Goal: Information Seeking & Learning: Learn about a topic

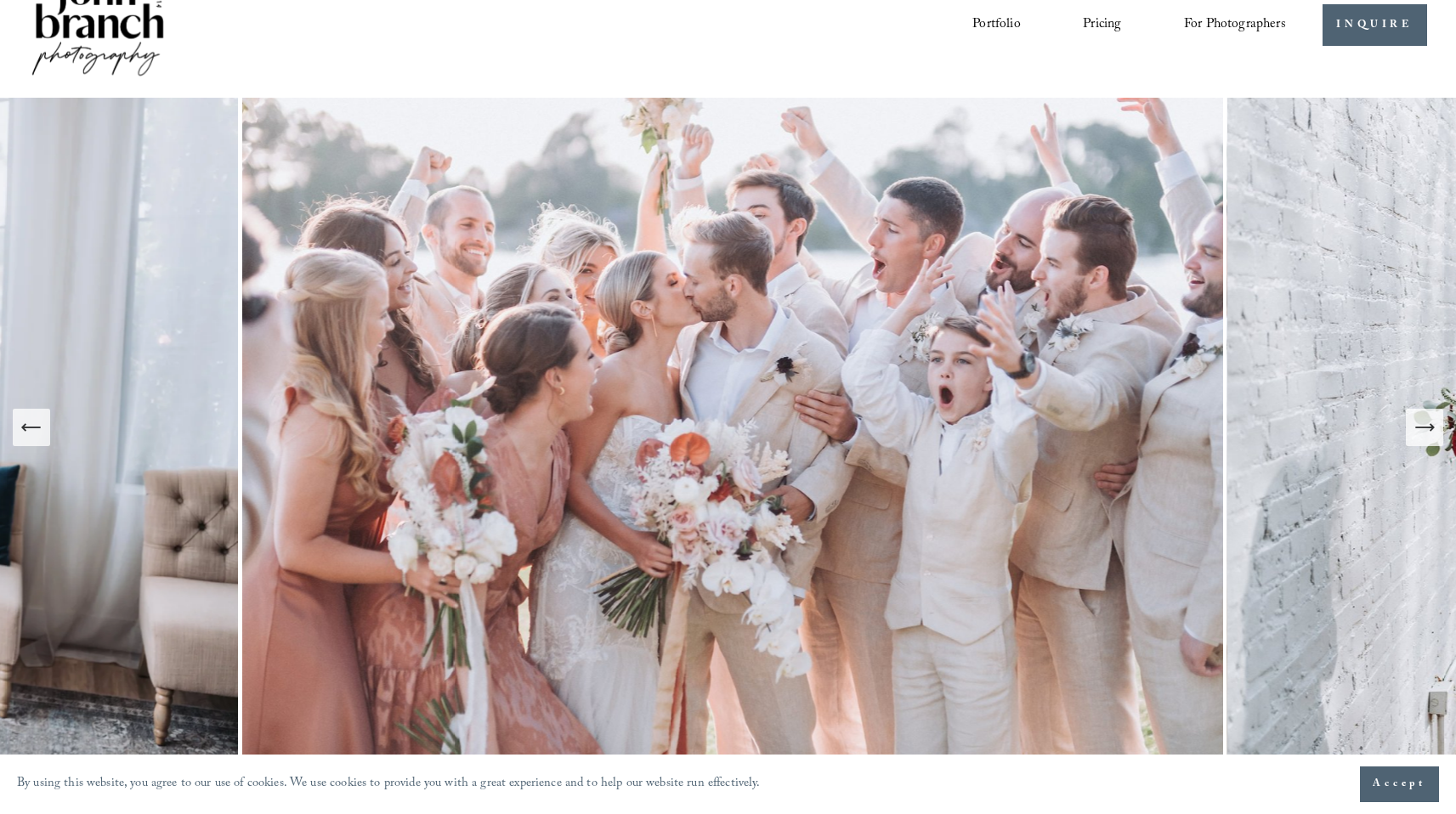
scroll to position [107, 0]
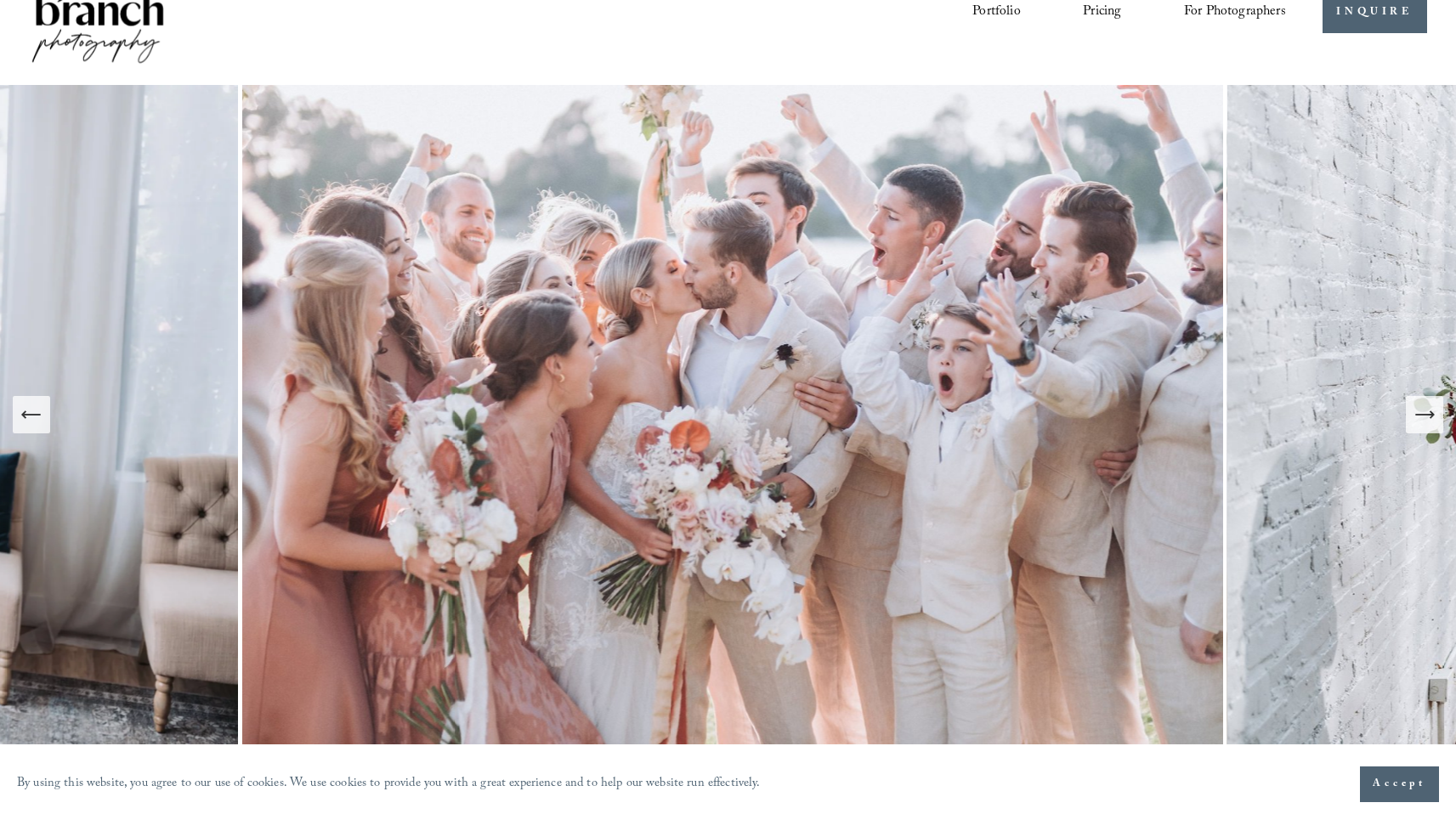
click at [1431, 430] on button "Next Slide" at bounding box center [1424, 415] width 38 height 38
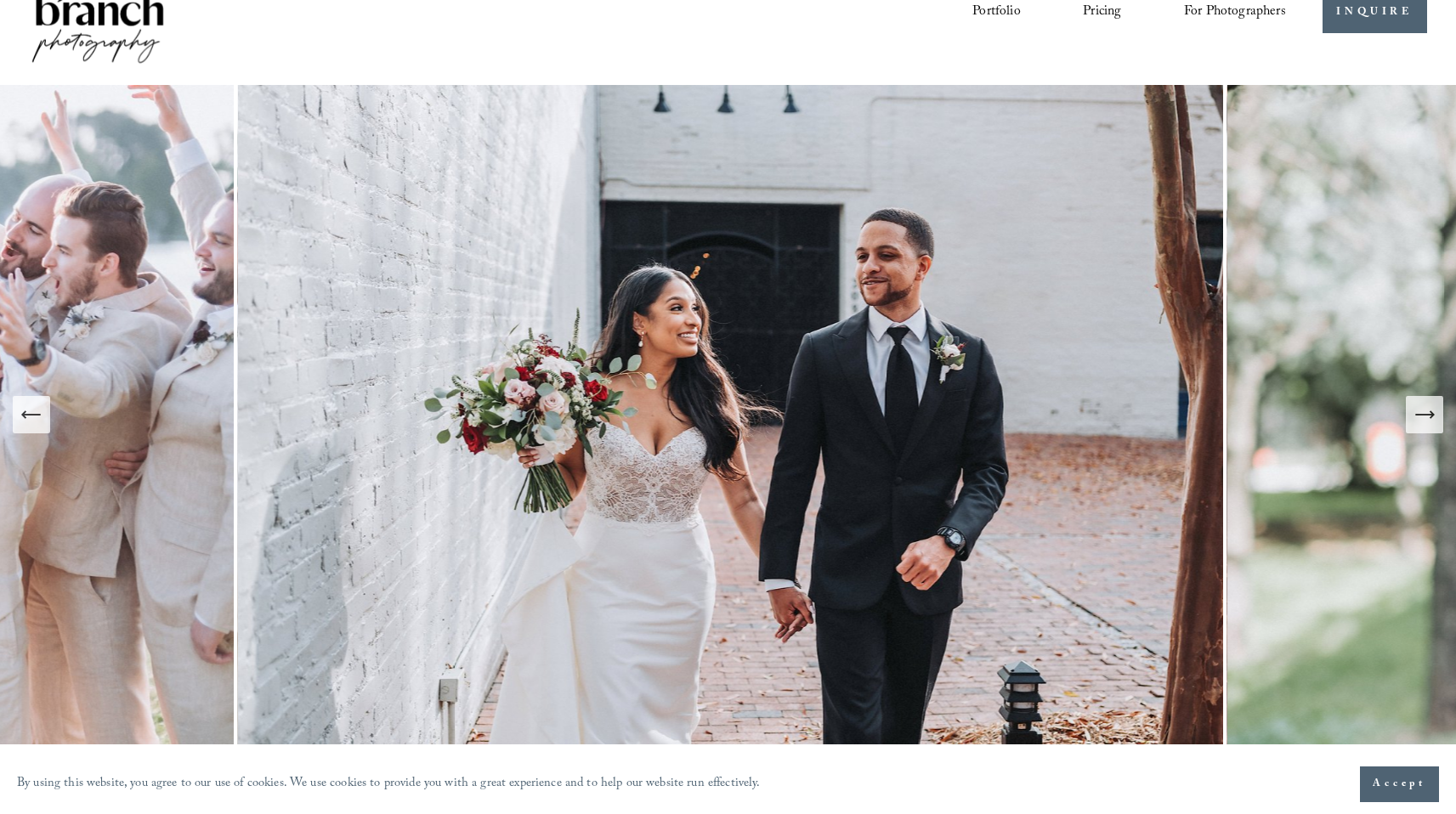
click at [1431, 430] on button "Next Slide" at bounding box center [1424, 415] width 38 height 38
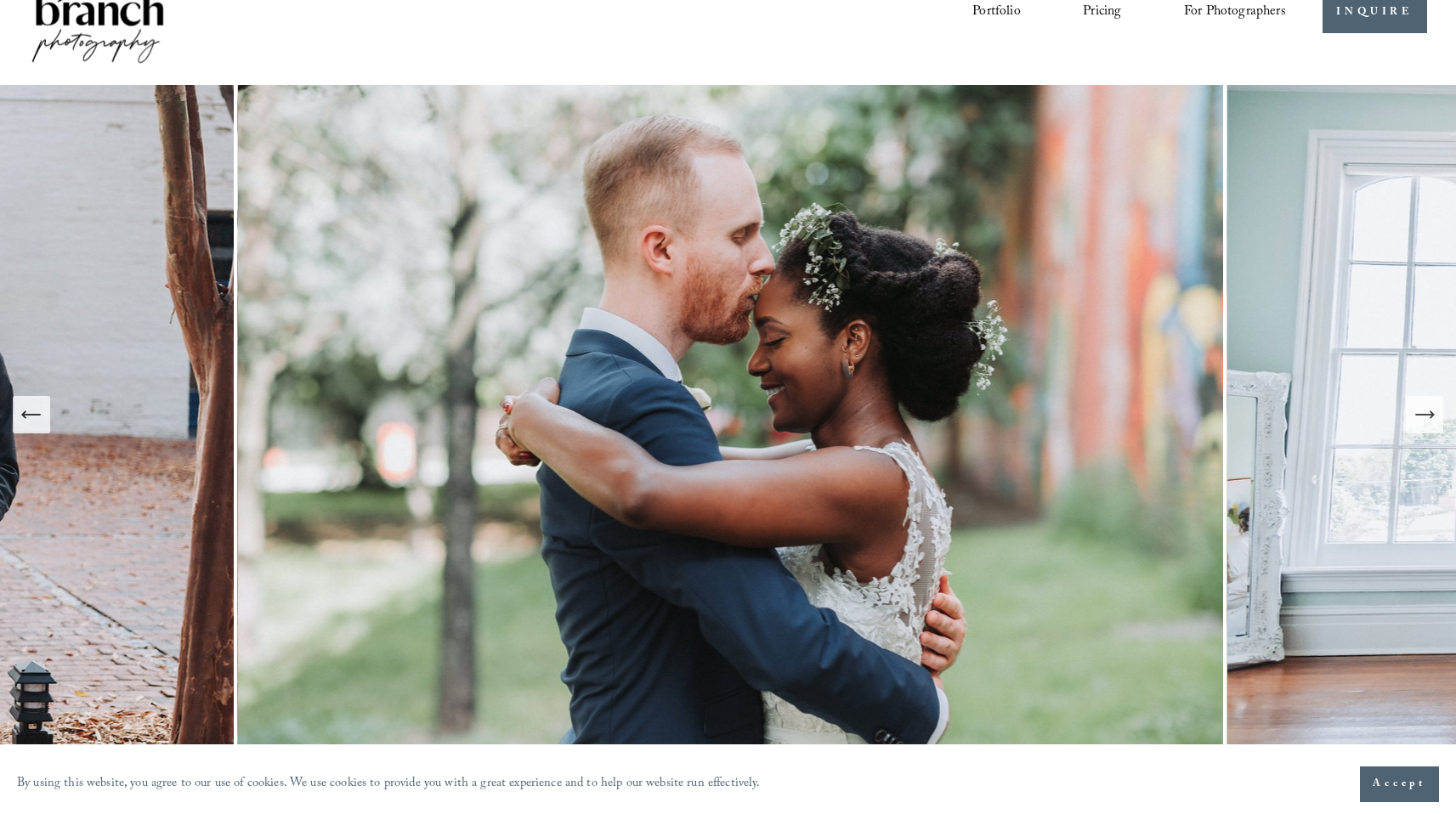
click at [1431, 430] on button "Next Slide" at bounding box center [1424, 415] width 38 height 38
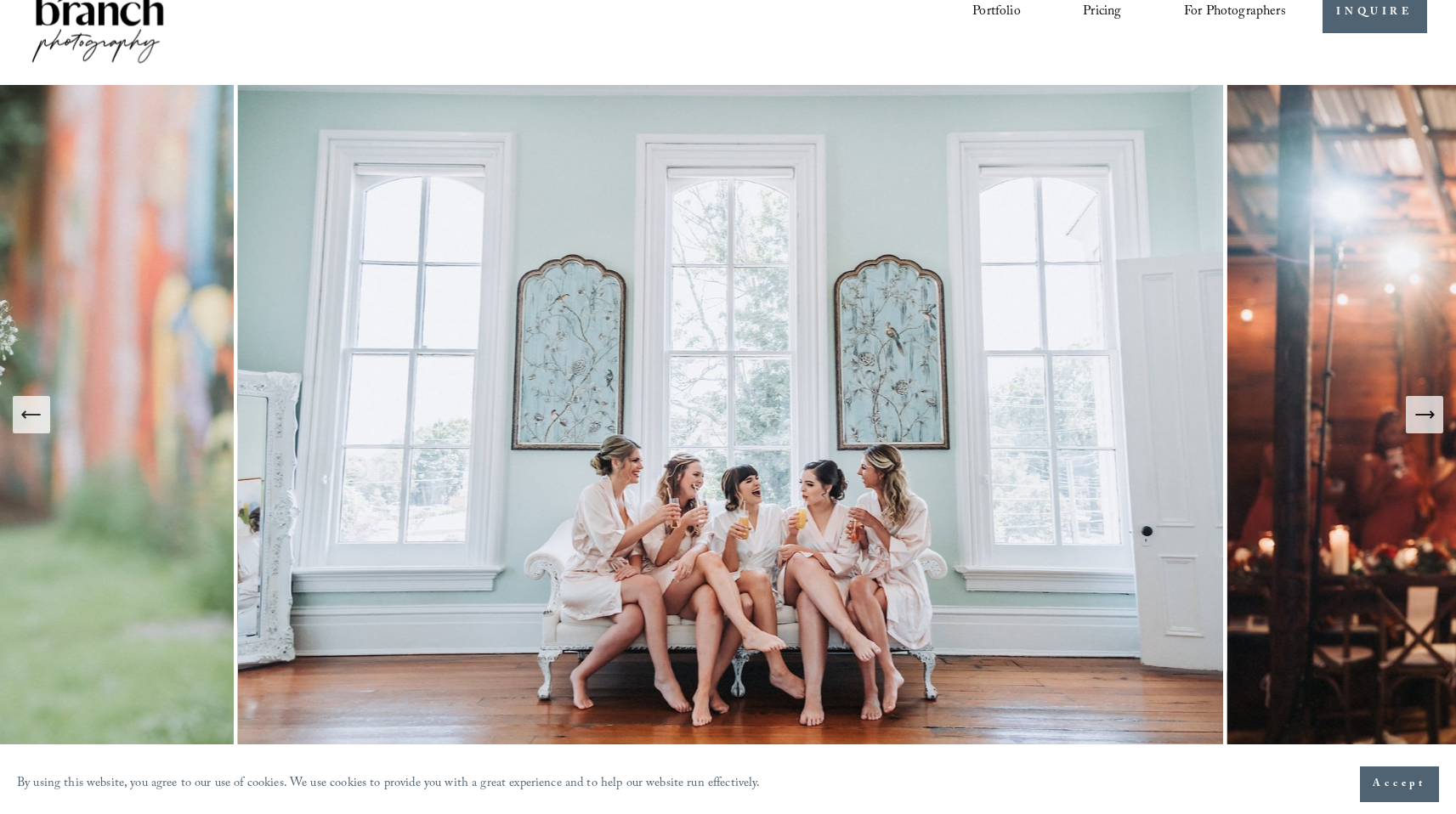
click at [1431, 430] on button "Next Slide" at bounding box center [1424, 415] width 38 height 38
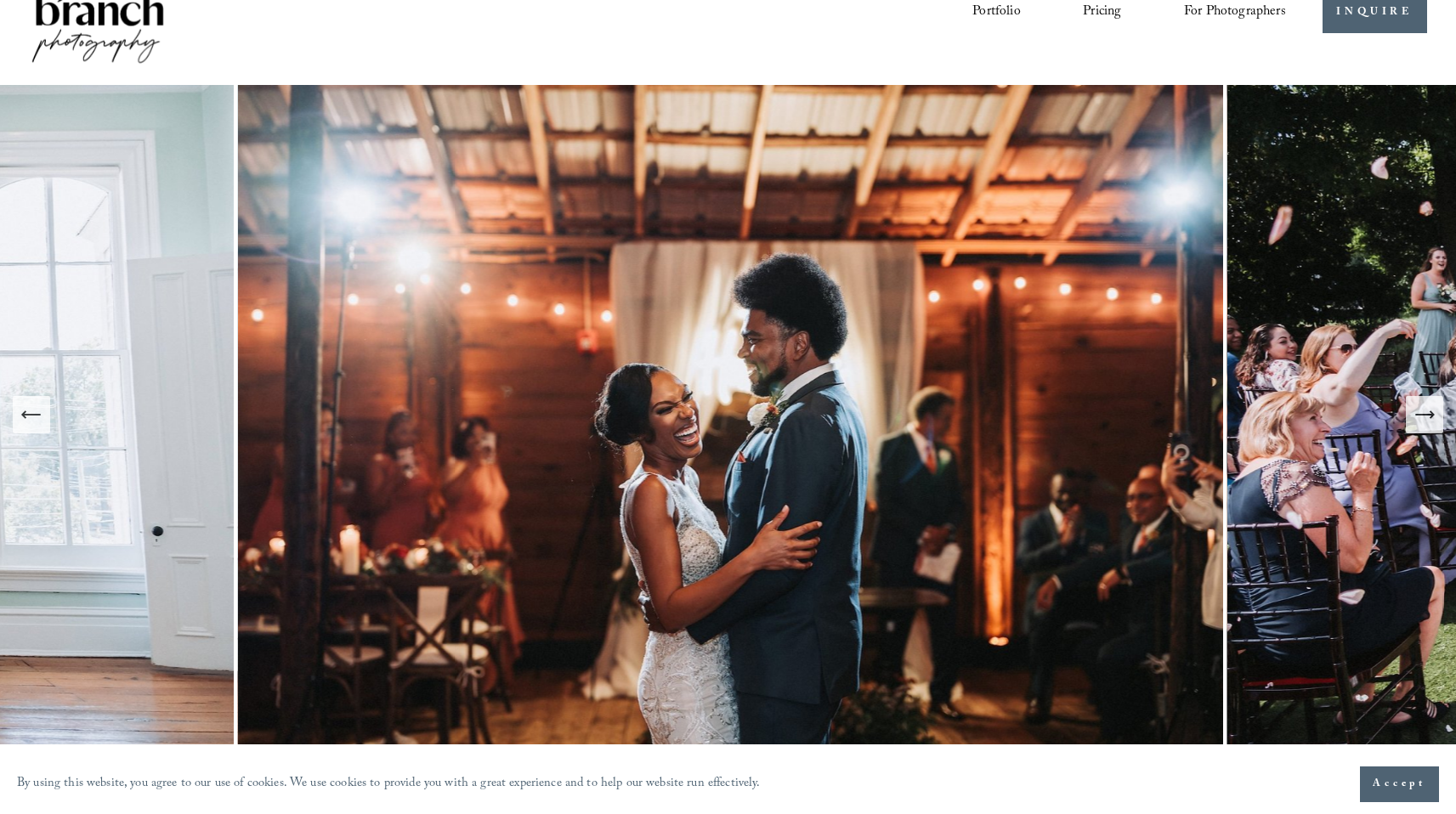
click at [1431, 430] on button "Next Slide" at bounding box center [1424, 415] width 38 height 38
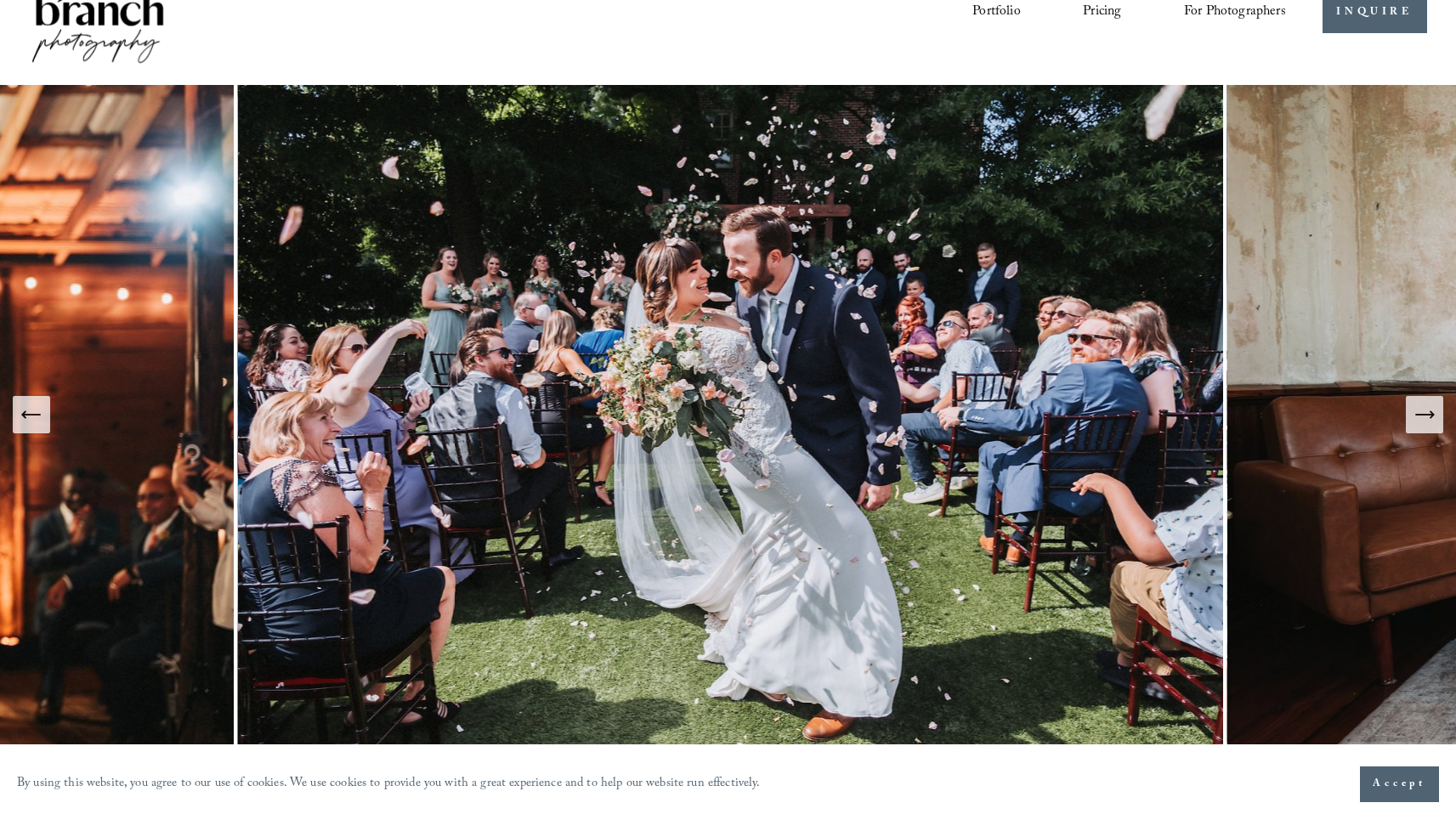
click at [1431, 430] on button "Next Slide" at bounding box center [1424, 415] width 38 height 38
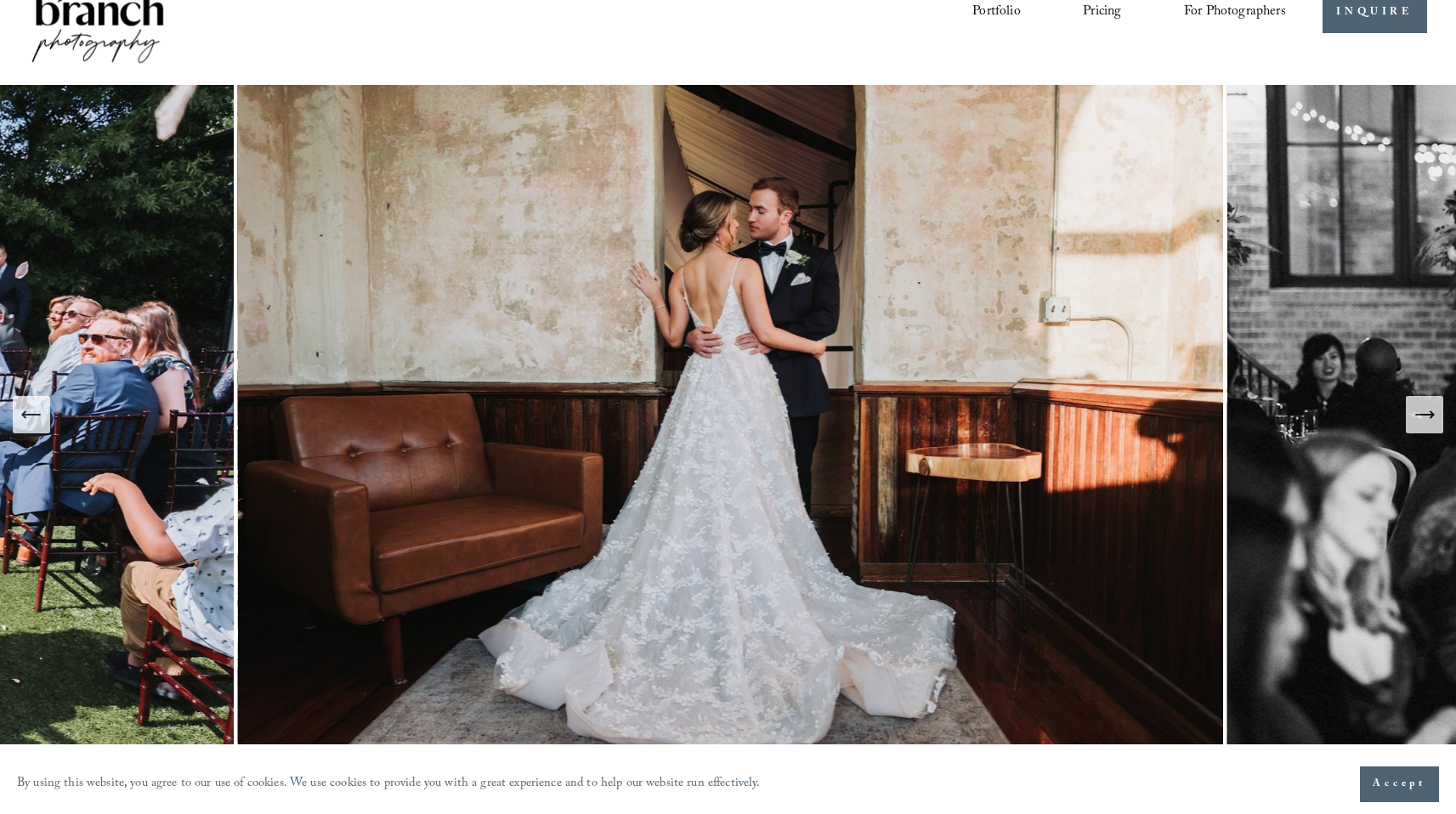
click at [1431, 430] on button "Next Slide" at bounding box center [1424, 415] width 38 height 38
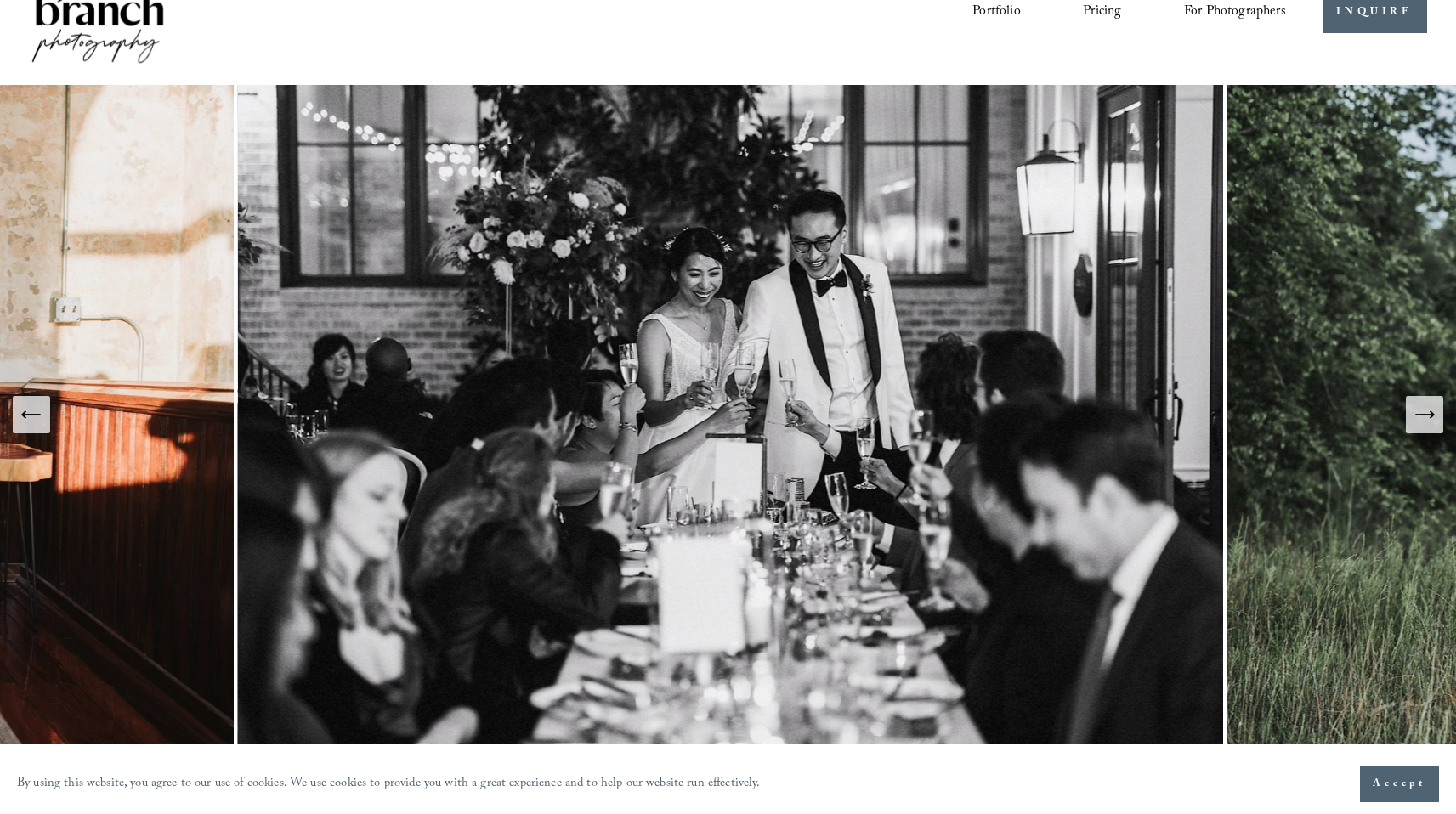
click at [1431, 430] on button "Next Slide" at bounding box center [1424, 415] width 38 height 38
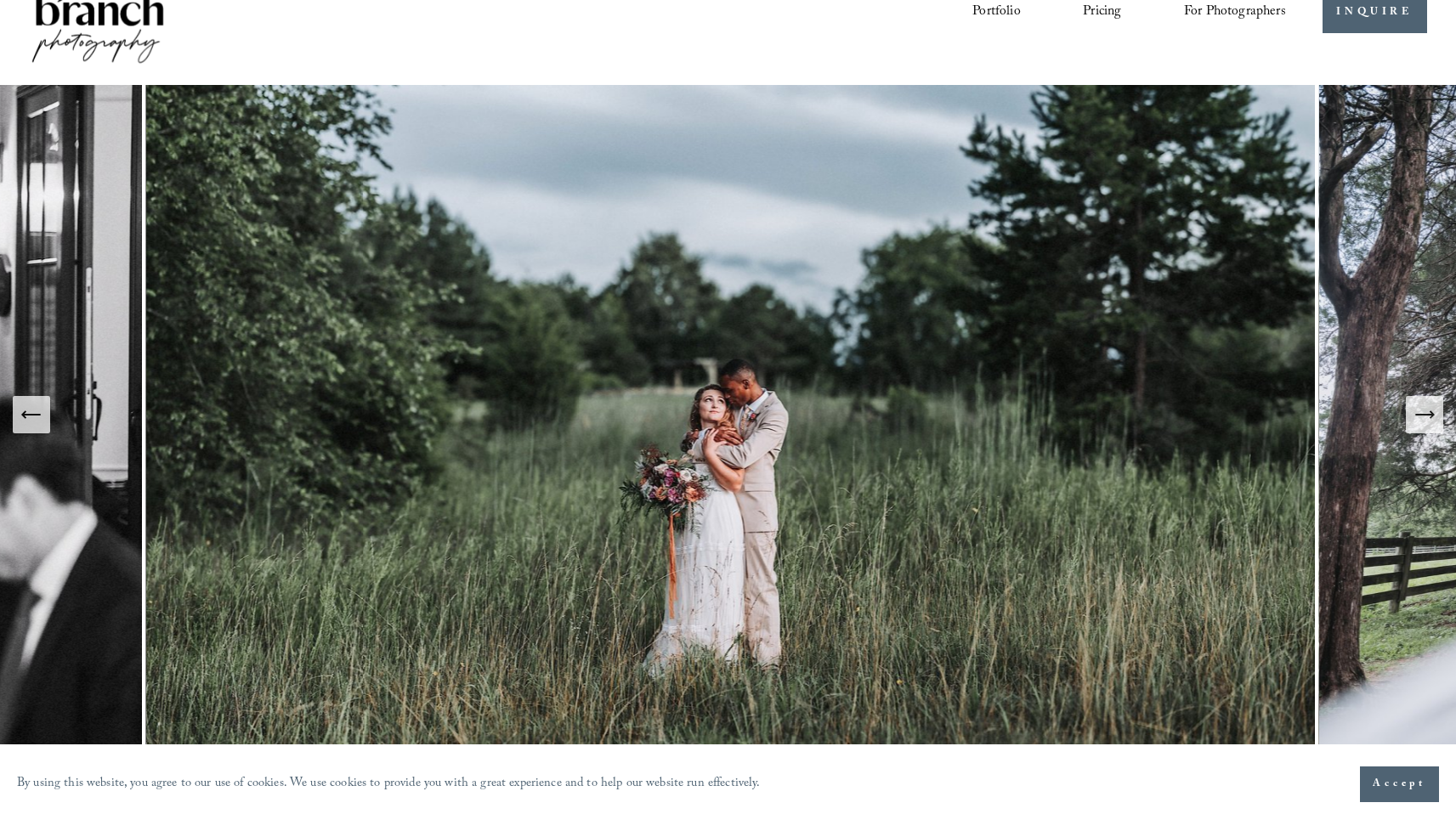
click at [1431, 430] on button "Next Slide" at bounding box center [1424, 415] width 38 height 38
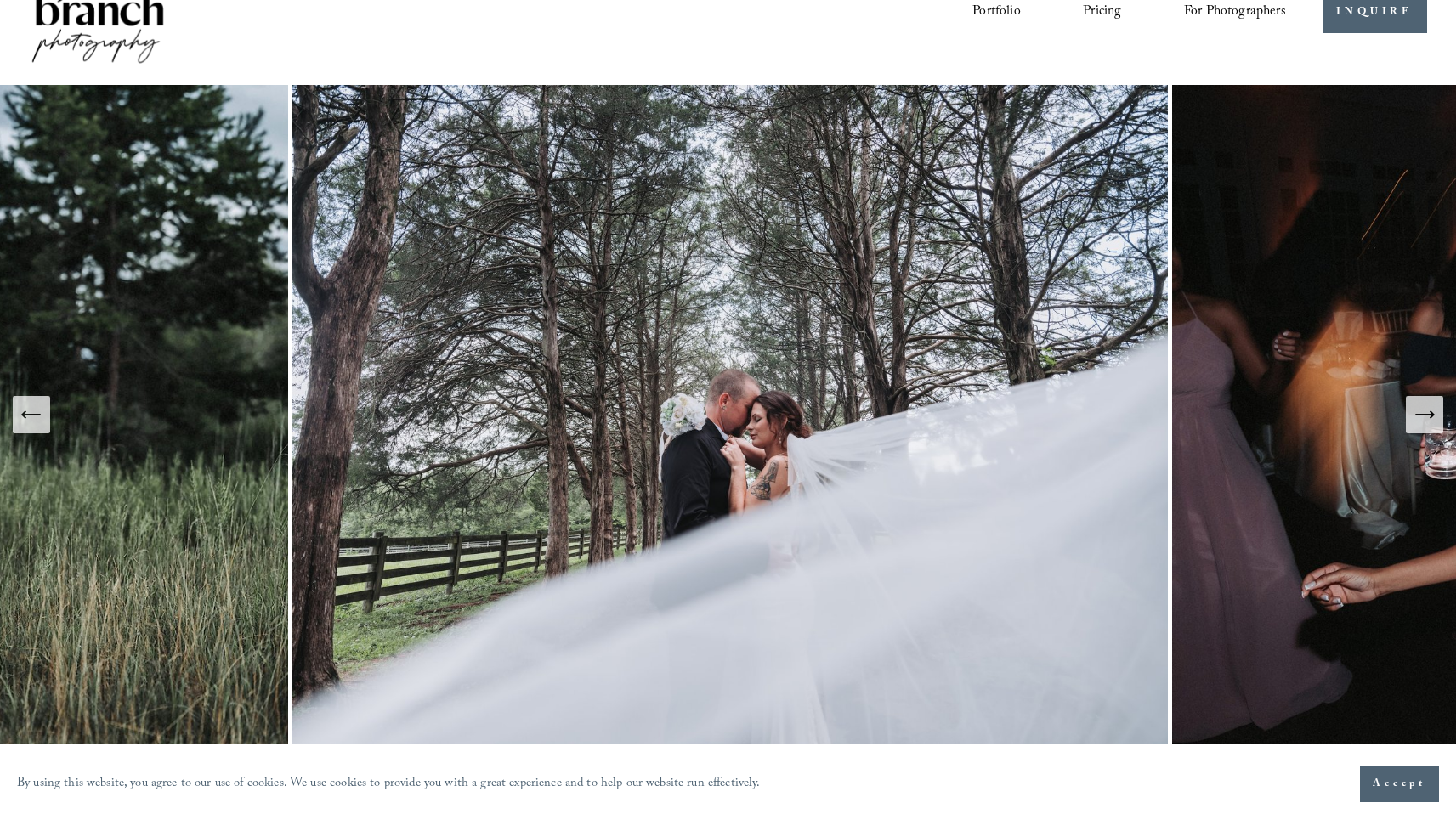
click at [1431, 430] on button "Next Slide" at bounding box center [1424, 415] width 38 height 38
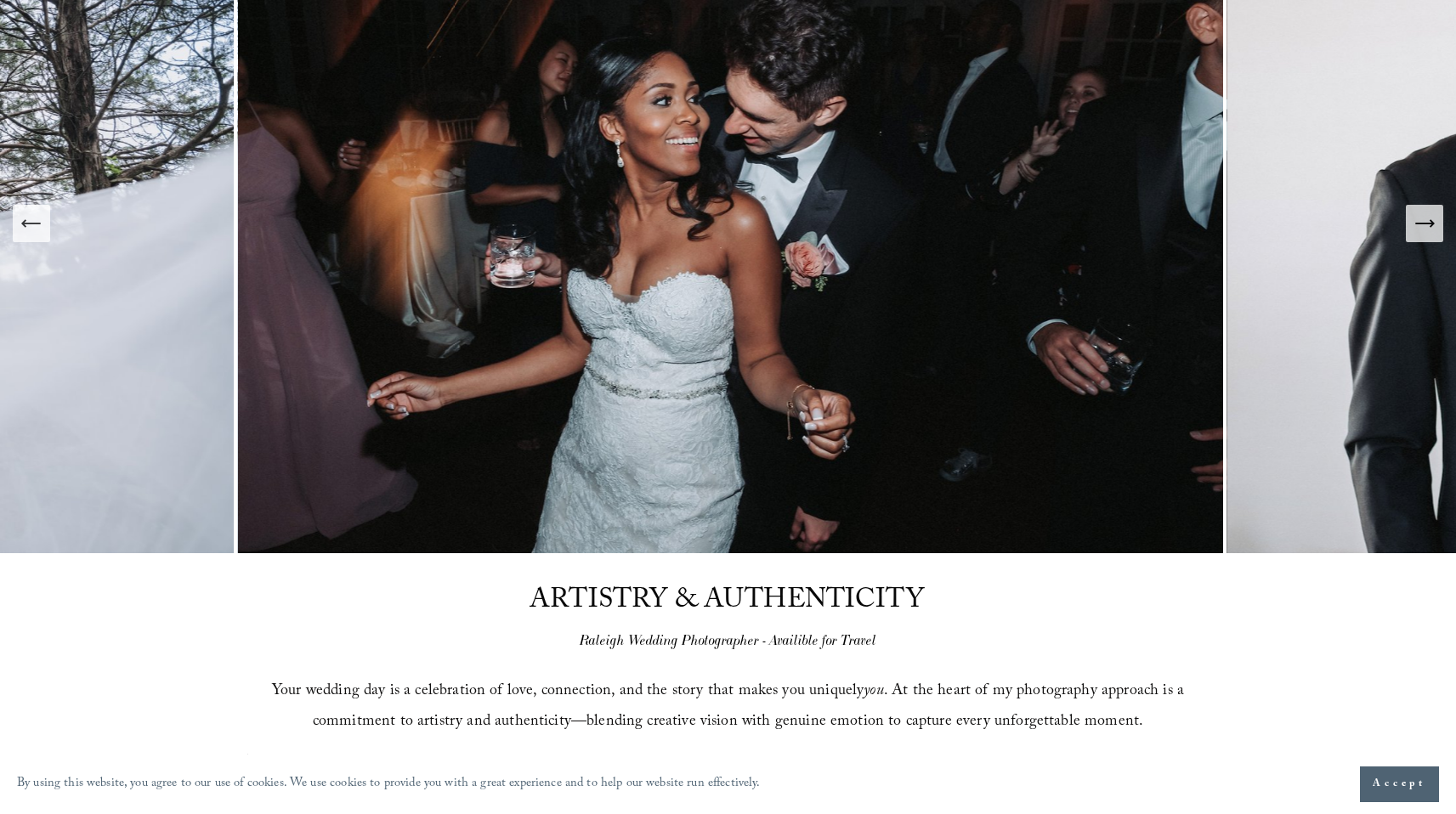
scroll to position [18, 0]
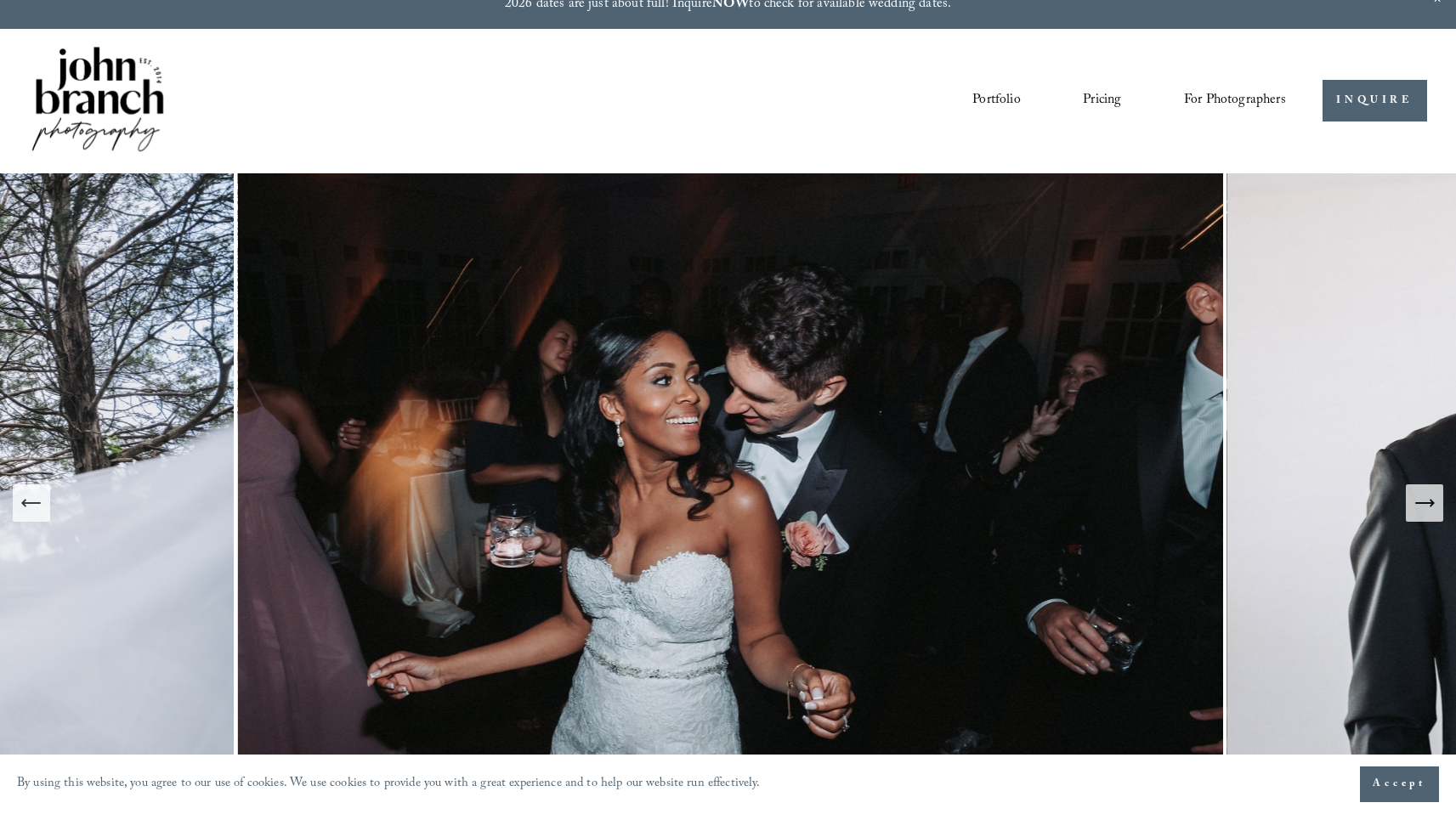
click at [1235, 96] on span "For Photographers" at bounding box center [1235, 101] width 102 height 26
click at [0, 0] on span "Presets" at bounding box center [0, 0] width 0 height 0
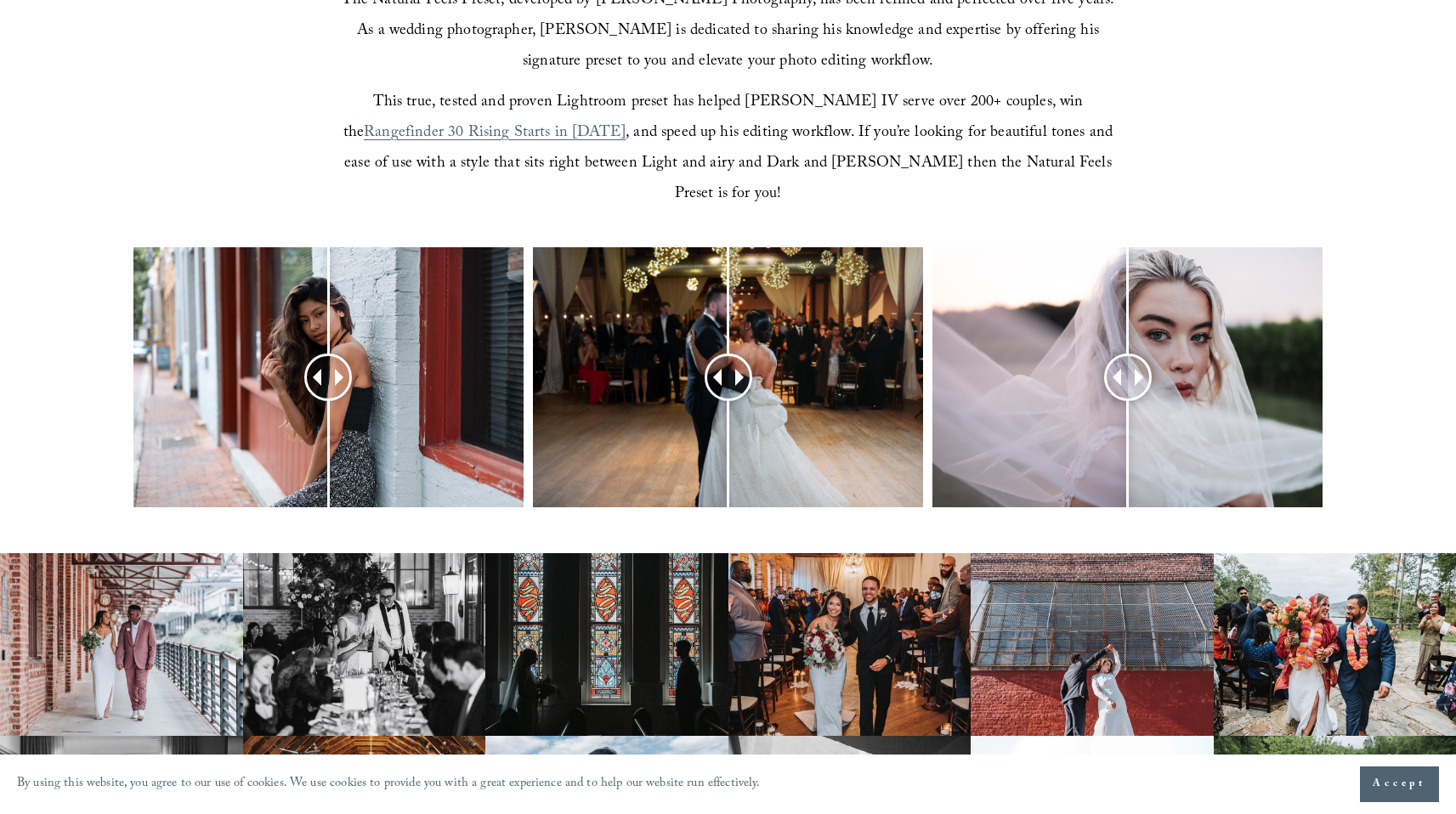
scroll to position [654, 0]
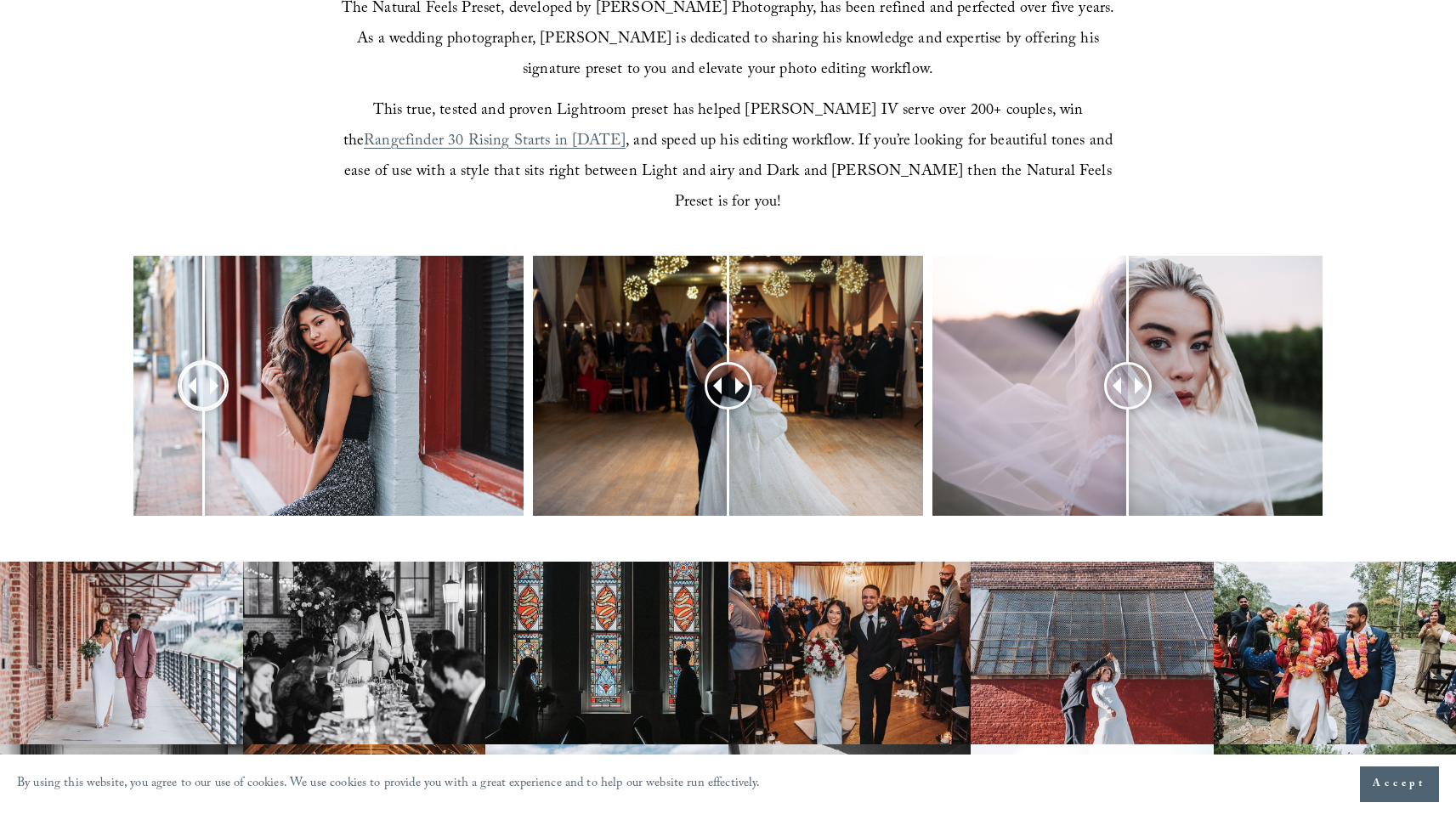
drag, startPoint x: 325, startPoint y: 359, endPoint x: 356, endPoint y: 387, distance: 41.8
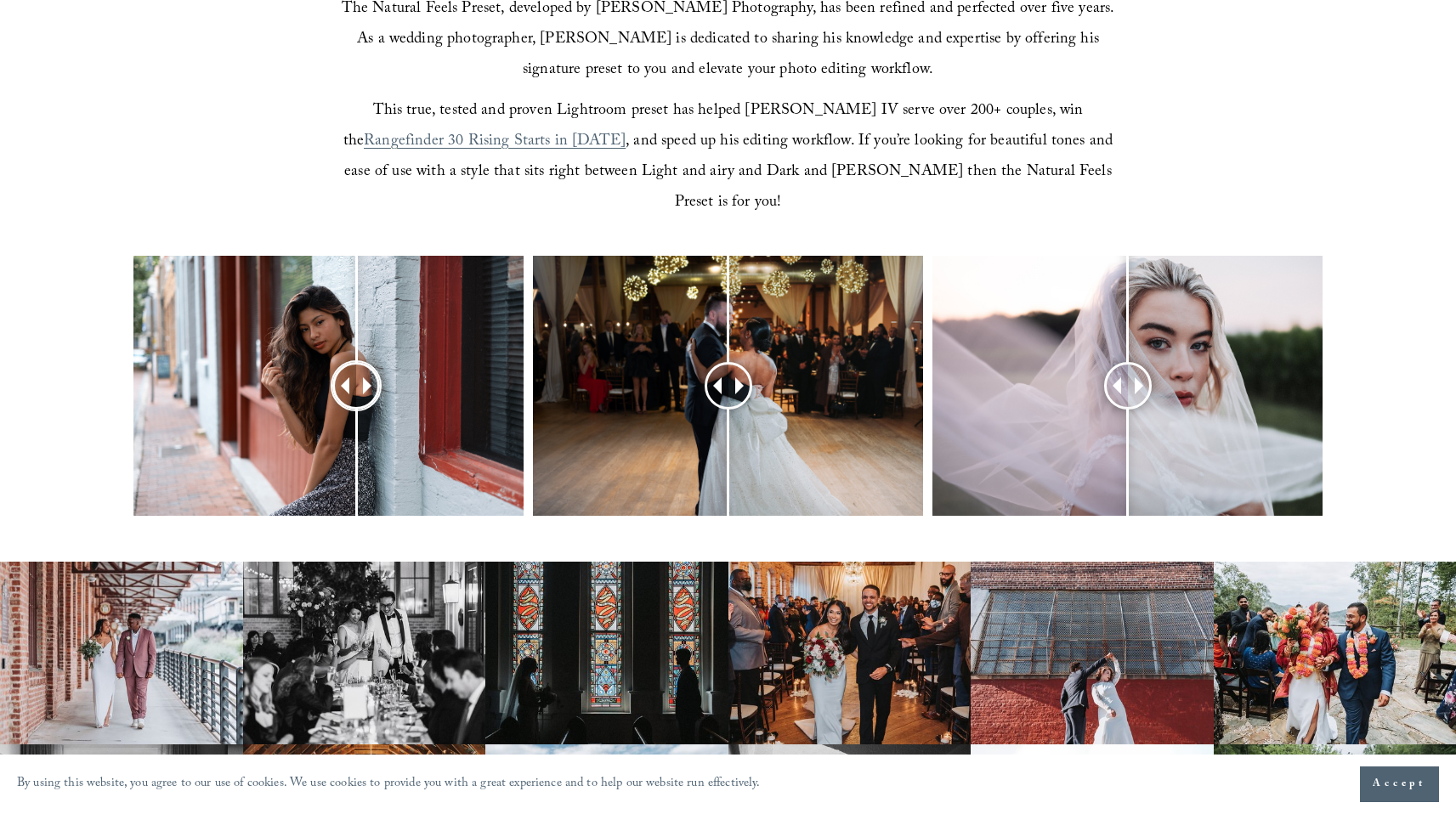
click at [356, 387] on div at bounding box center [357, 385] width 45 height 45
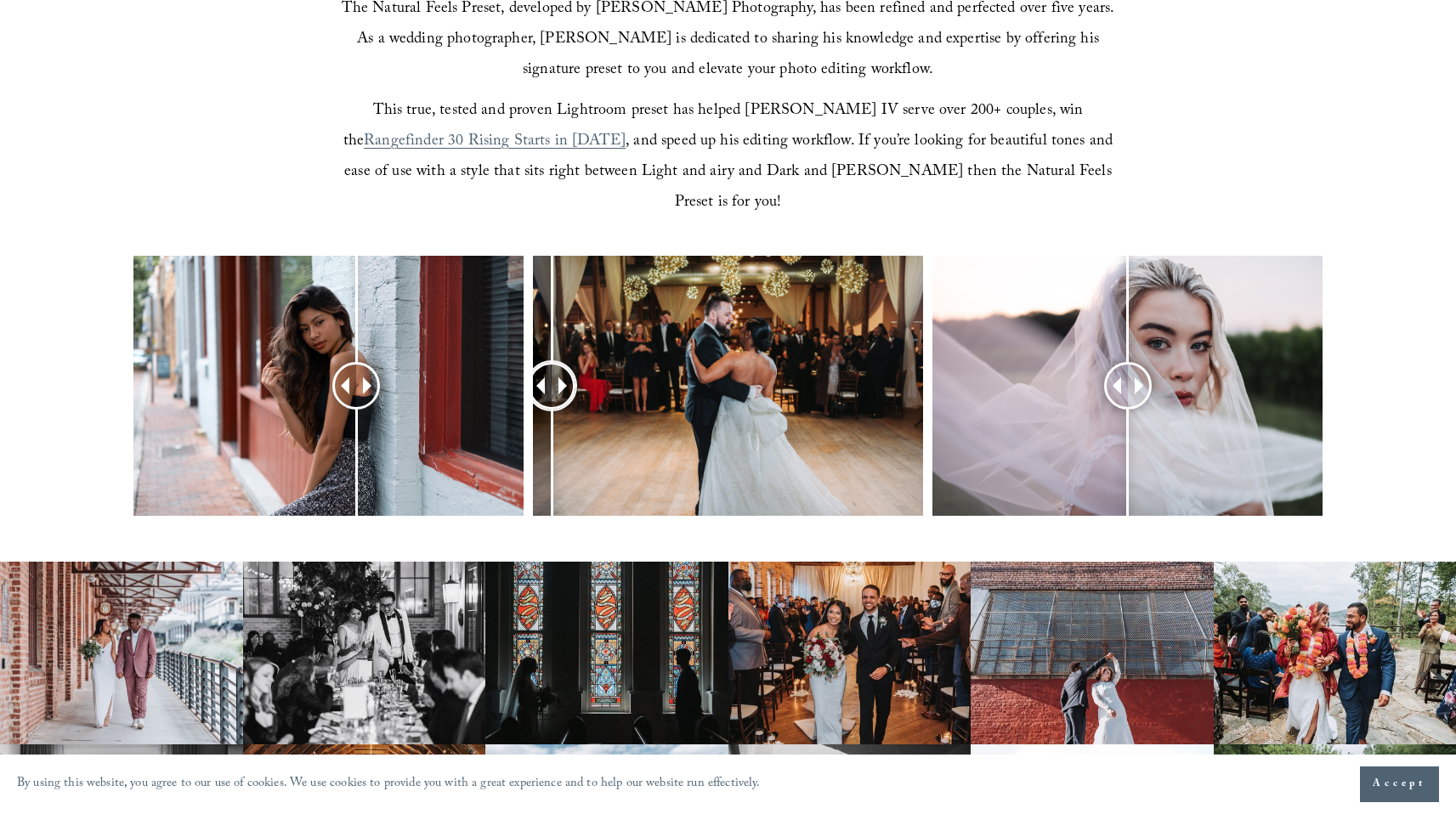
drag, startPoint x: 740, startPoint y: 354, endPoint x: 552, endPoint y: 373, distance: 189.0
click at [552, 373] on div at bounding box center [551, 385] width 45 height 45
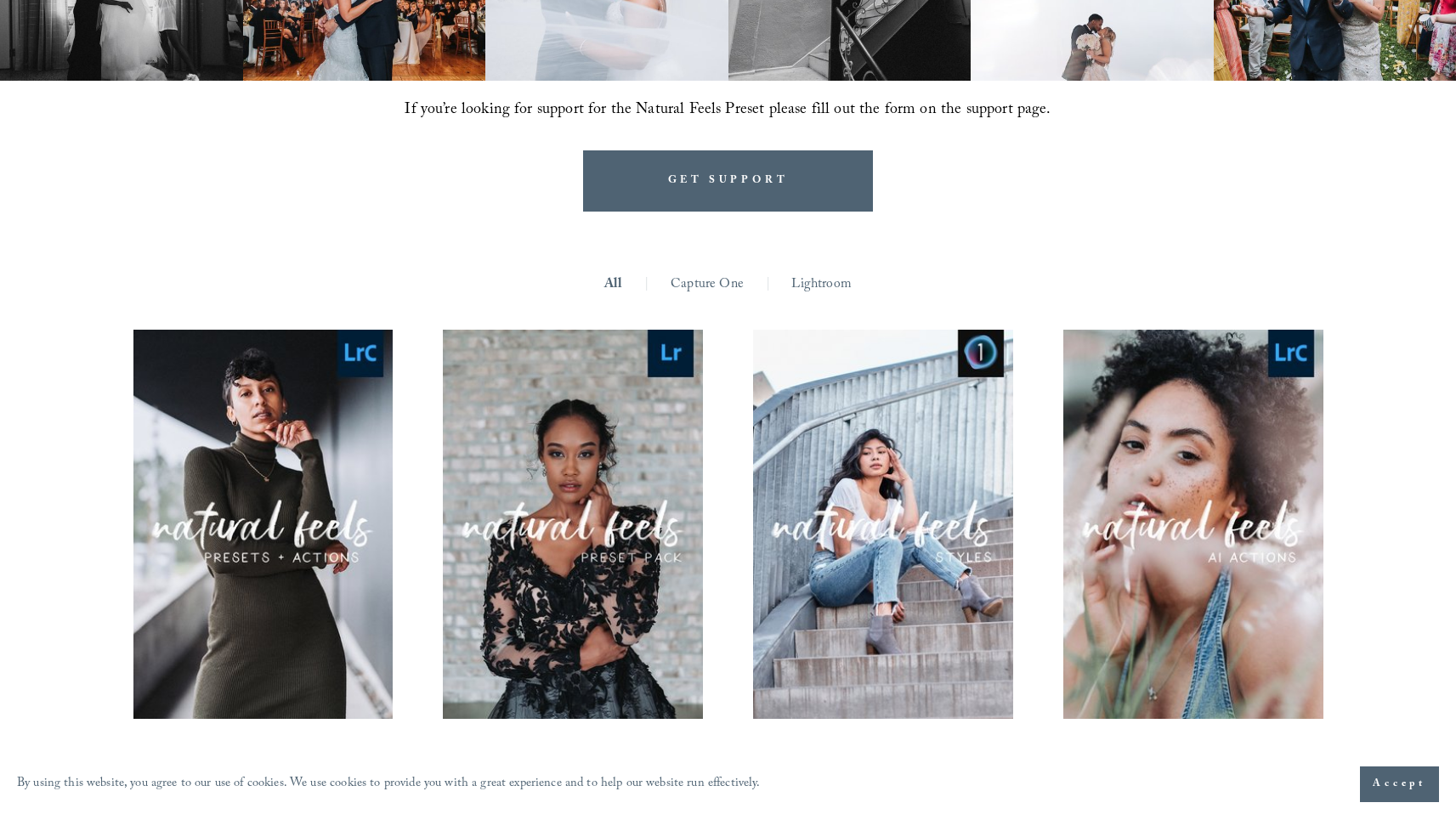
scroll to position [1496, 0]
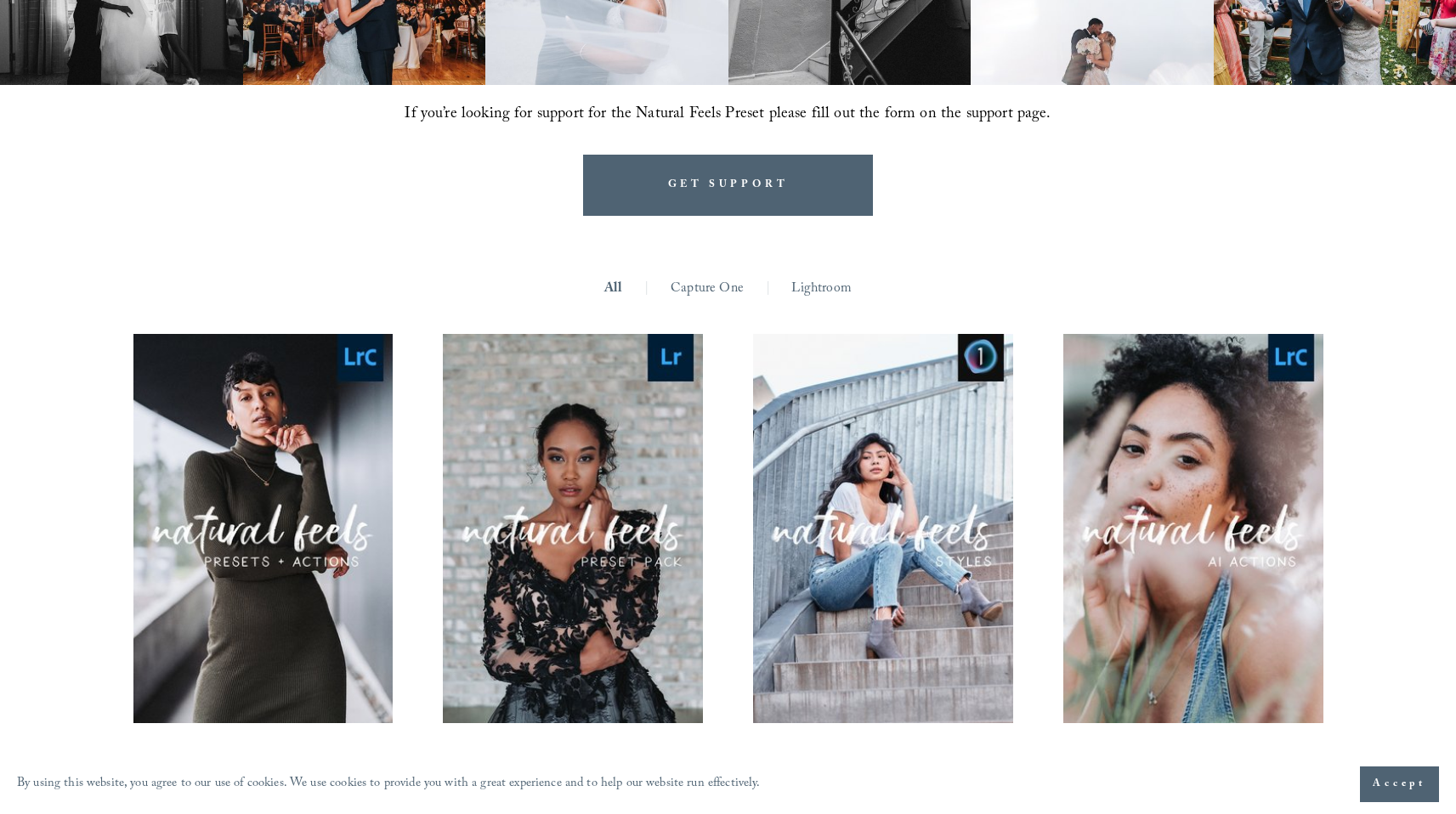
click at [735, 276] on link "Capture One" at bounding box center [708, 289] width 73 height 26
click at [810, 276] on link "Lightroom" at bounding box center [821, 289] width 60 height 26
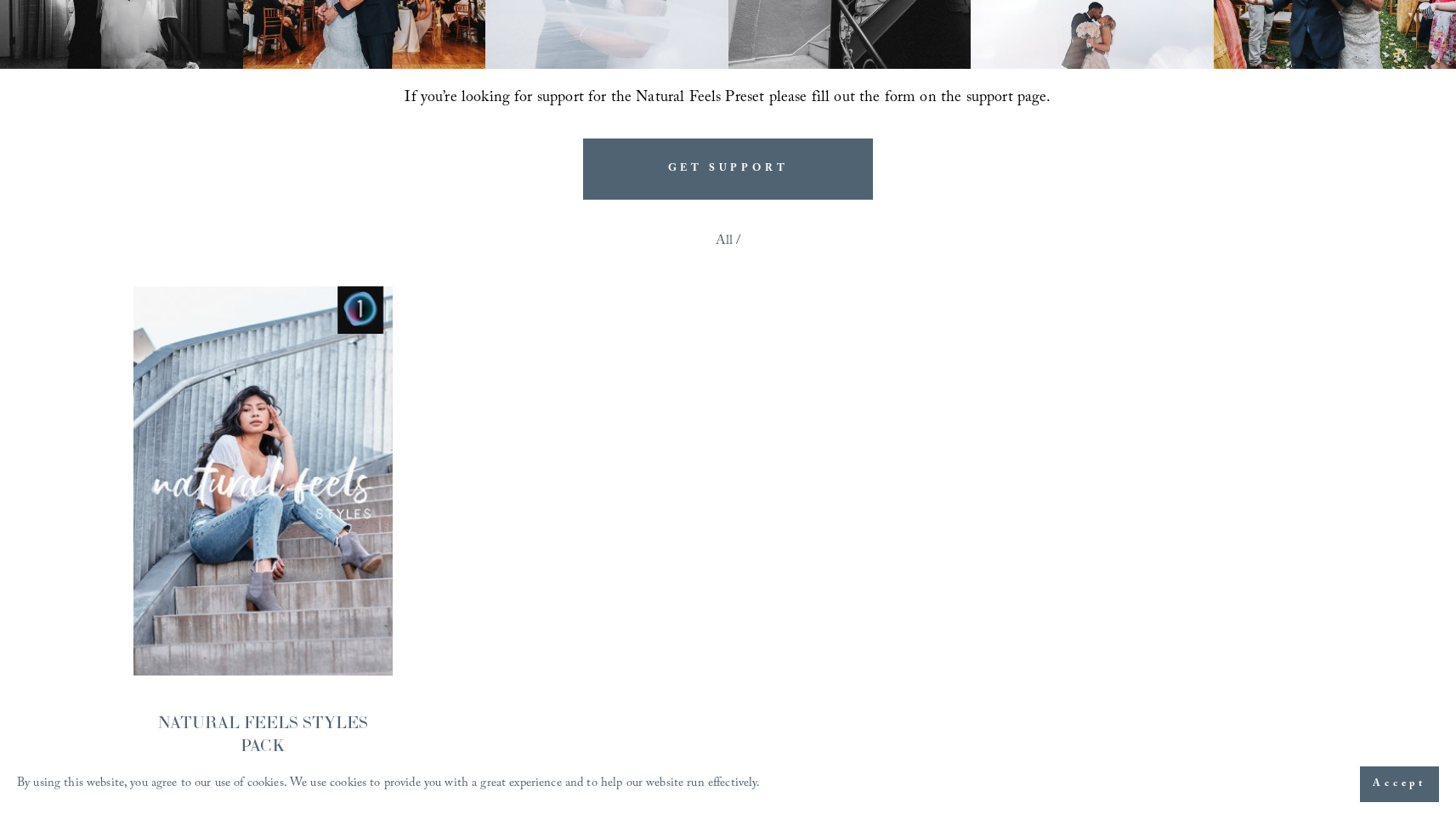
scroll to position [1766, 0]
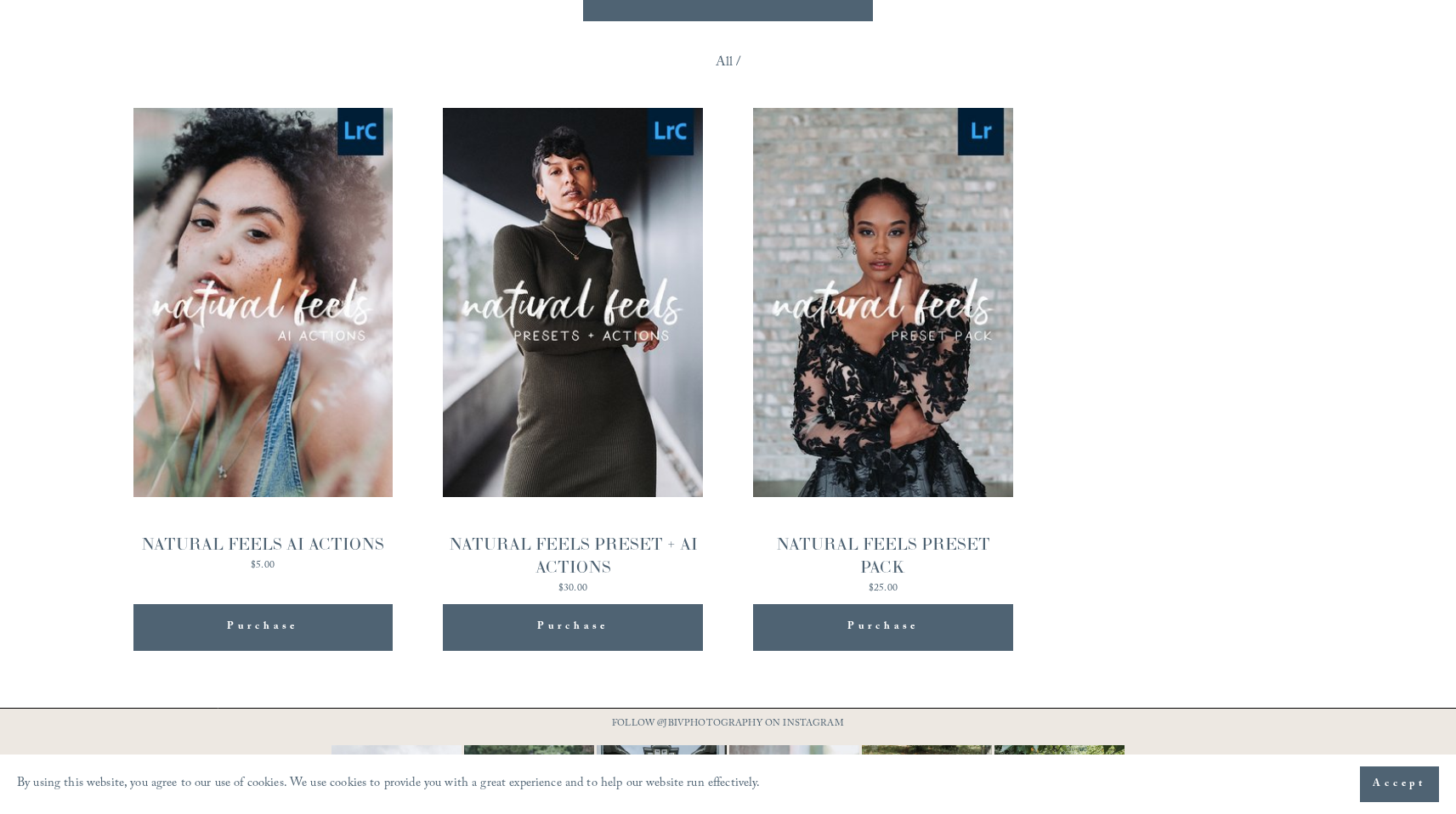
scroll to position [1699, 0]
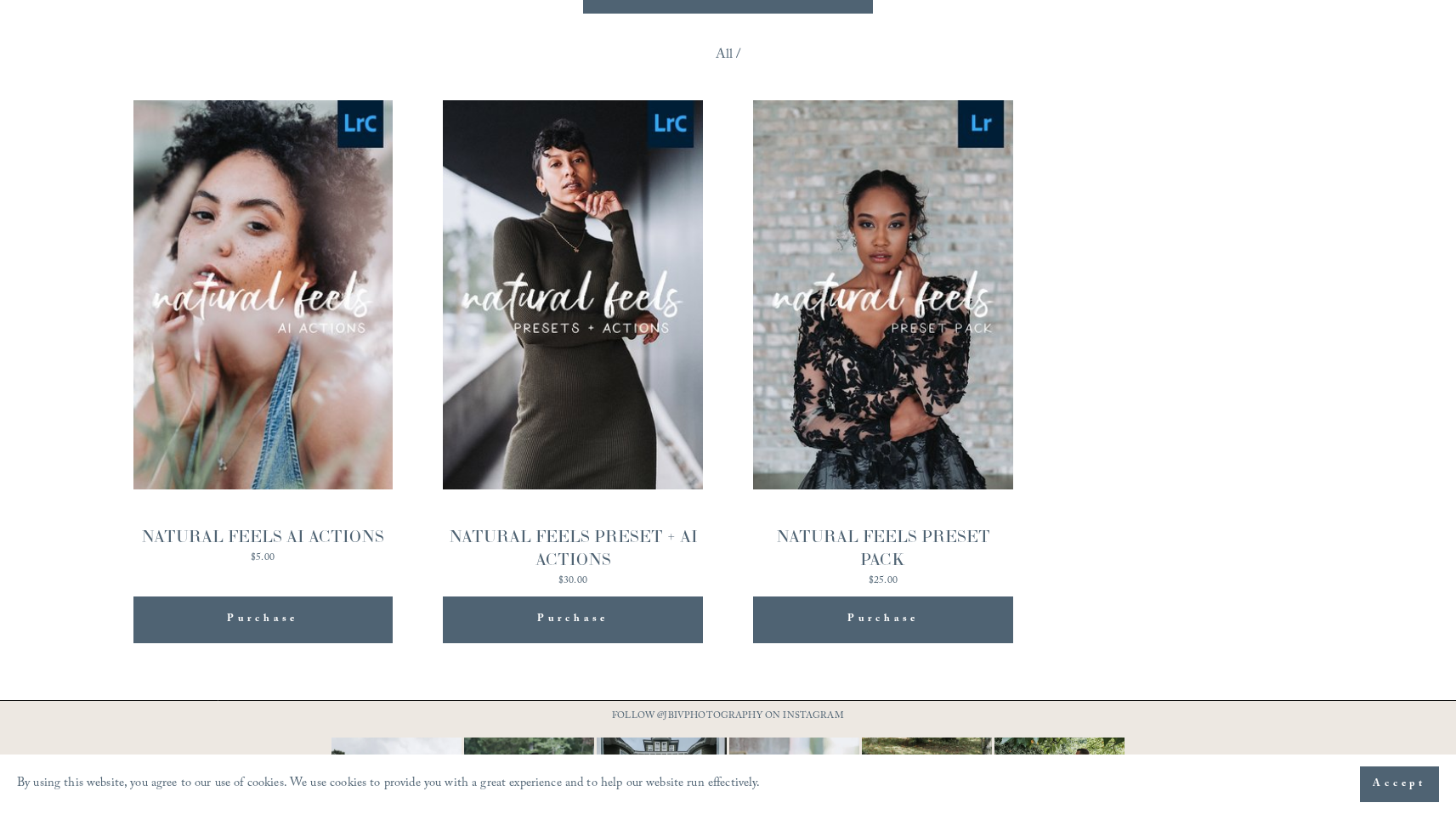
click at [524, 525] on div "NATURAL FEELS PRESET + AI ACTIONS" at bounding box center [572, 547] width 259 height 45
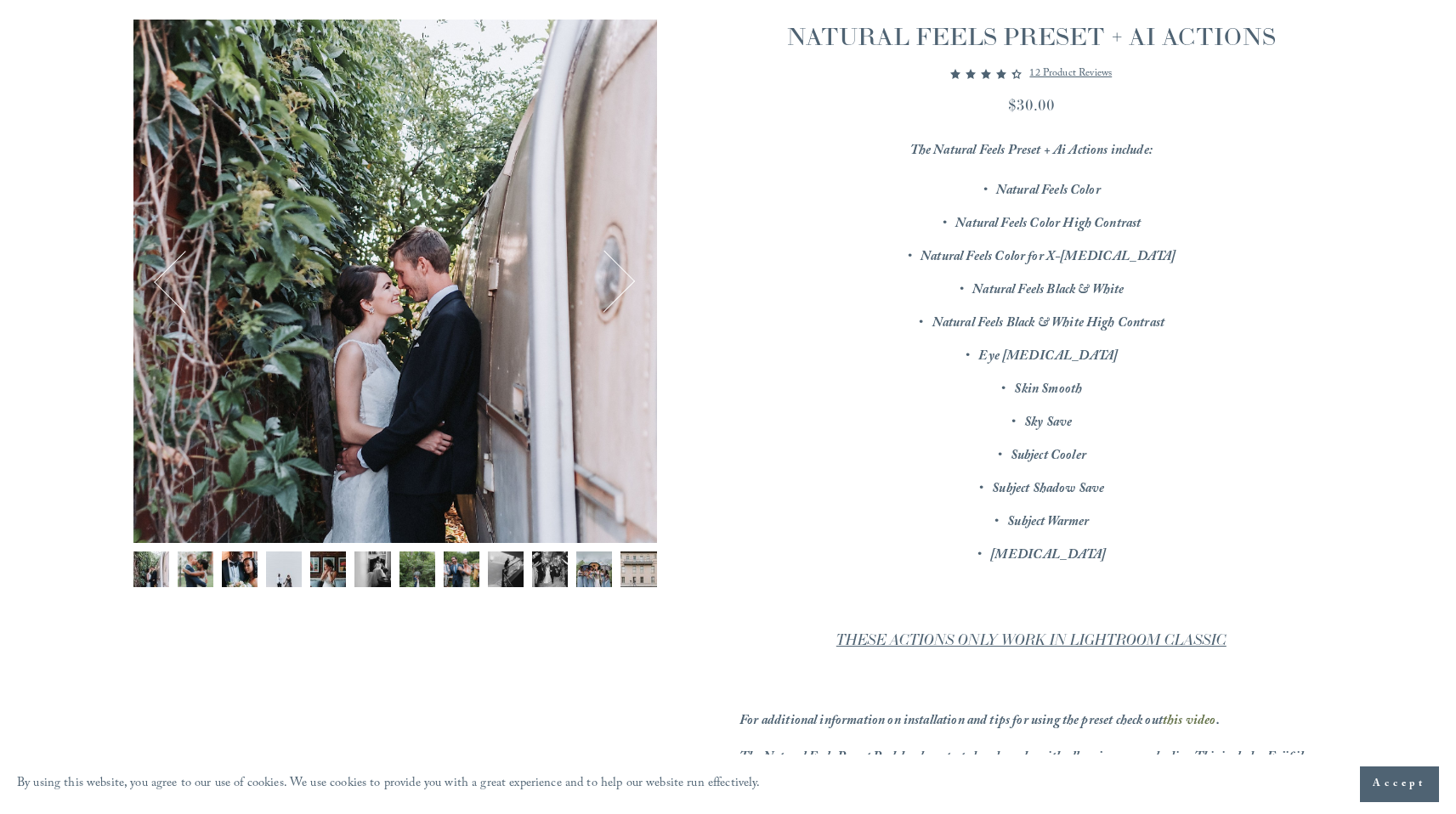
scroll to position [228, 0]
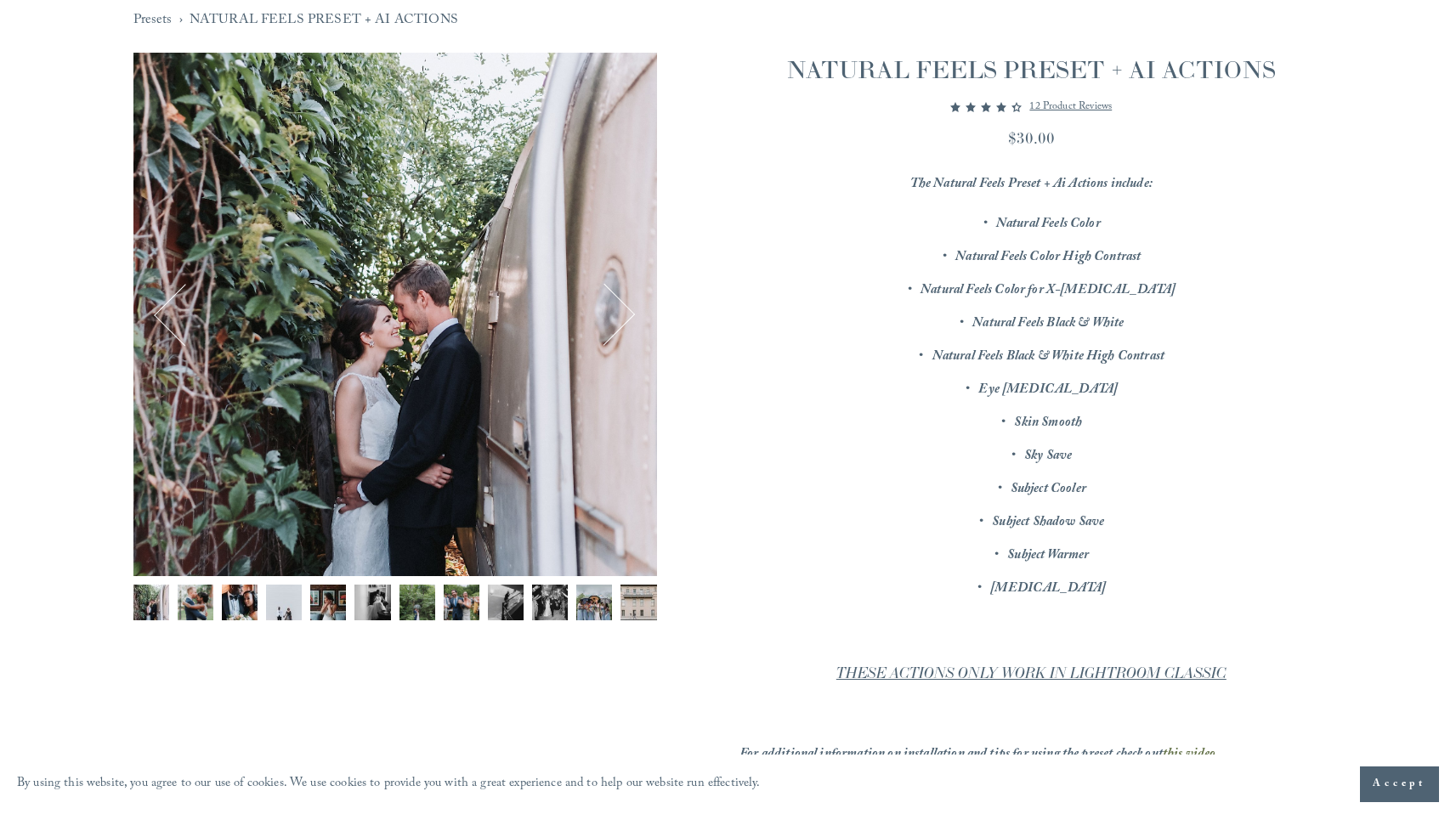
click at [622, 316] on button "Next" at bounding box center [603, 315] width 60 height 60
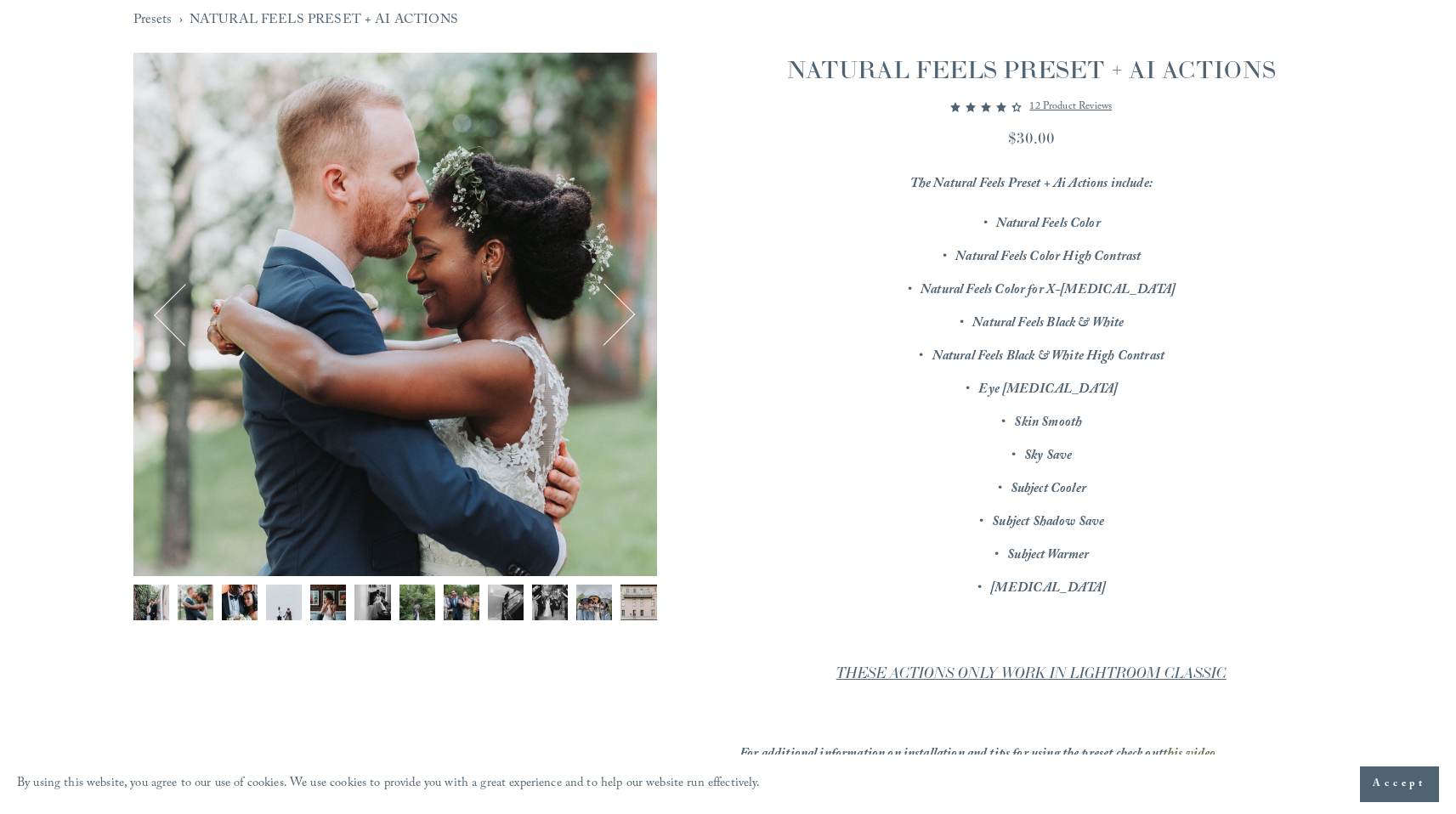
click at [622, 317] on button "Next" at bounding box center [603, 315] width 60 height 60
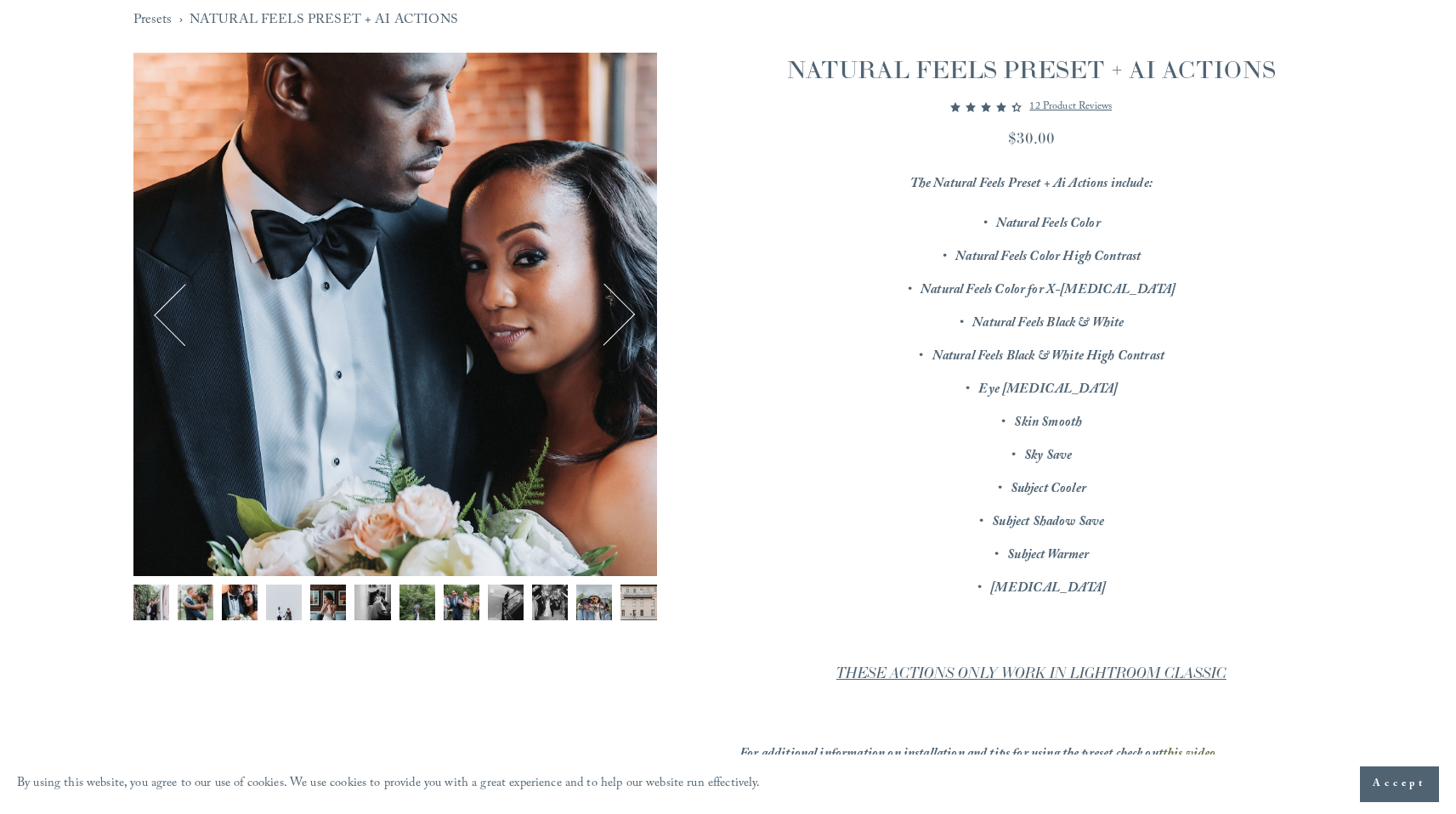
click at [621, 318] on button "Next" at bounding box center [603, 315] width 60 height 60
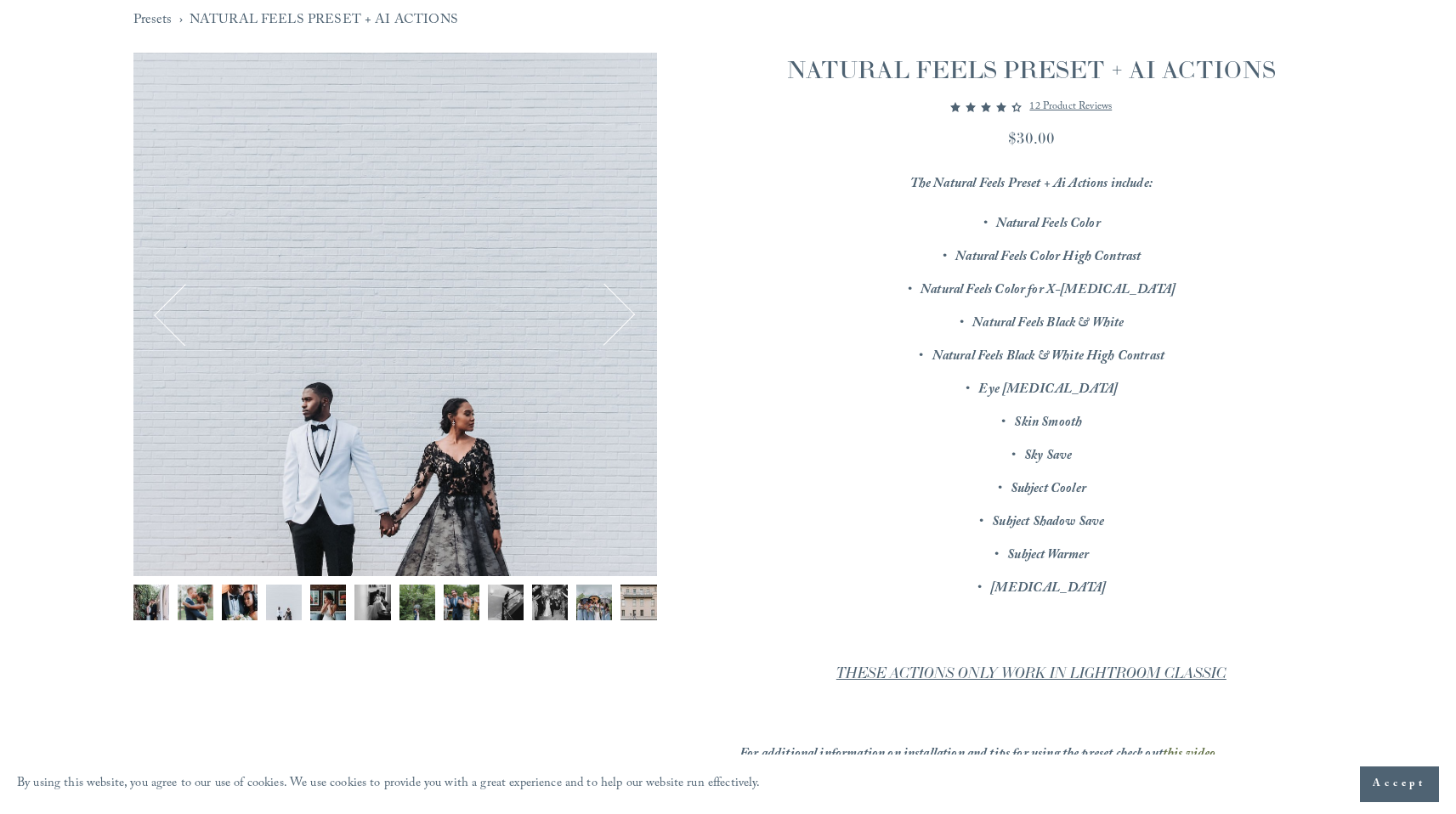
click at [621, 318] on button "Next" at bounding box center [603, 315] width 60 height 60
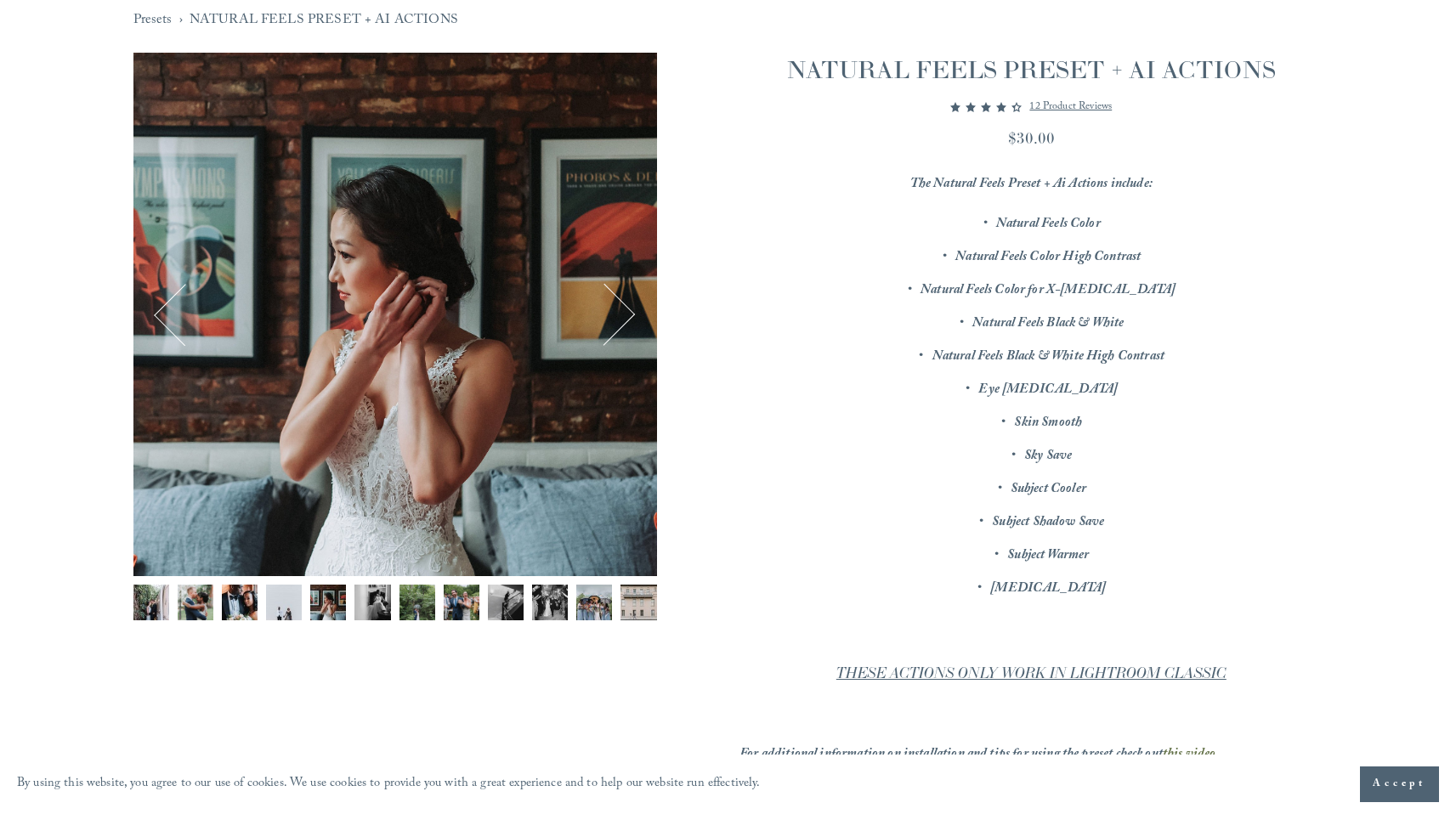
click at [621, 318] on button "Next" at bounding box center [603, 315] width 60 height 60
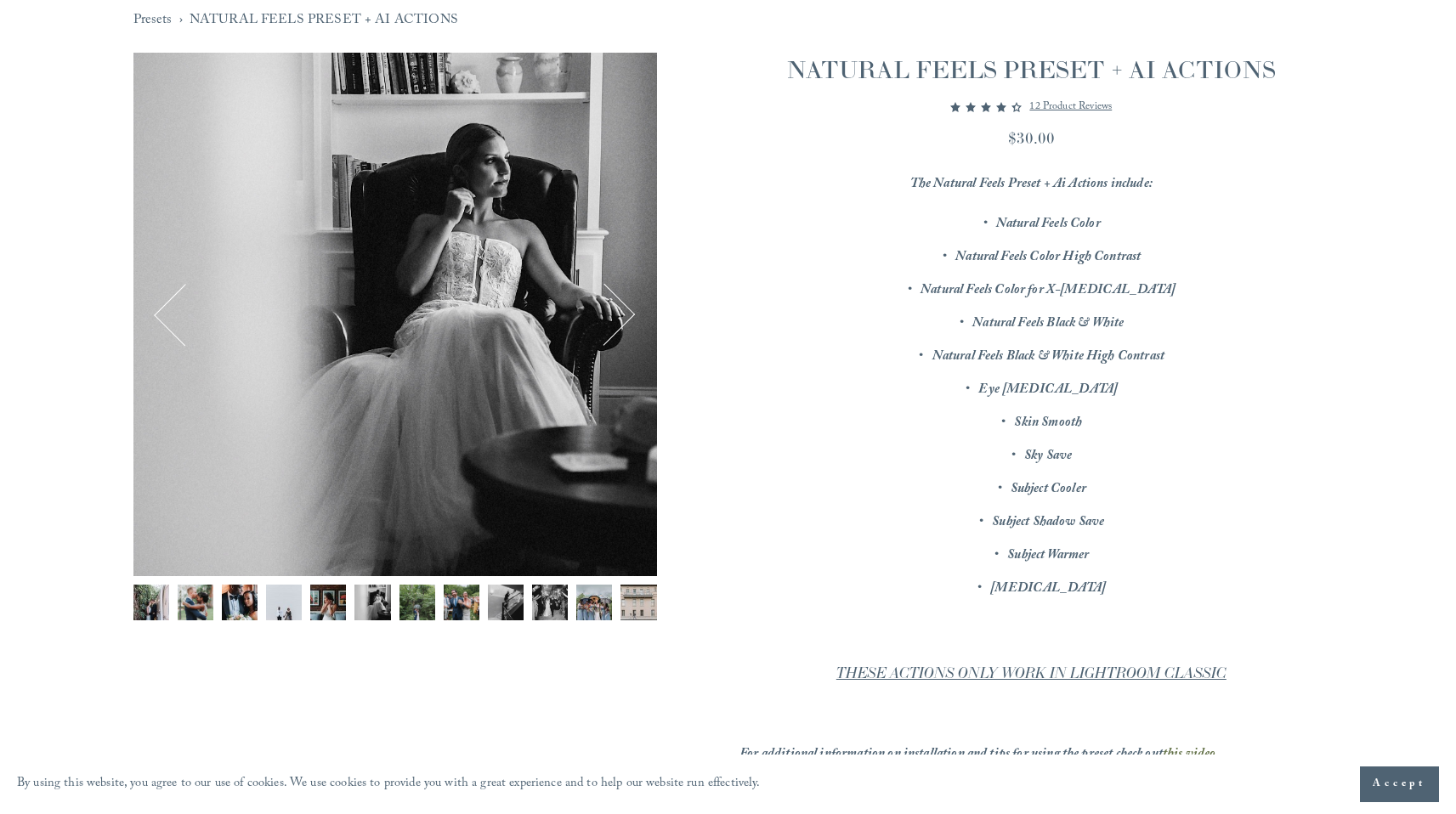
click at [621, 318] on button "Next" at bounding box center [603, 315] width 60 height 60
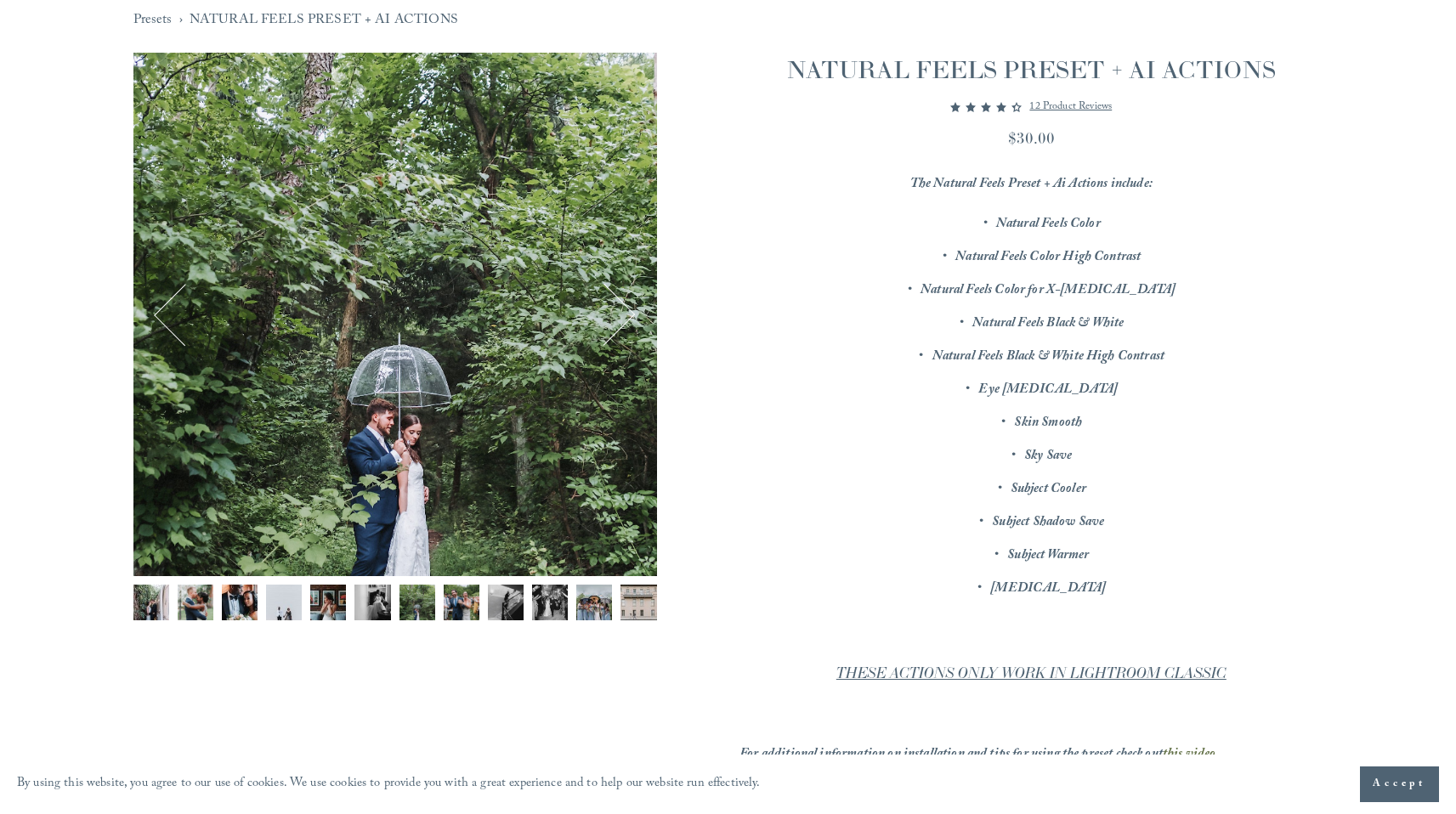
click at [621, 318] on button "Next" at bounding box center [603, 315] width 60 height 60
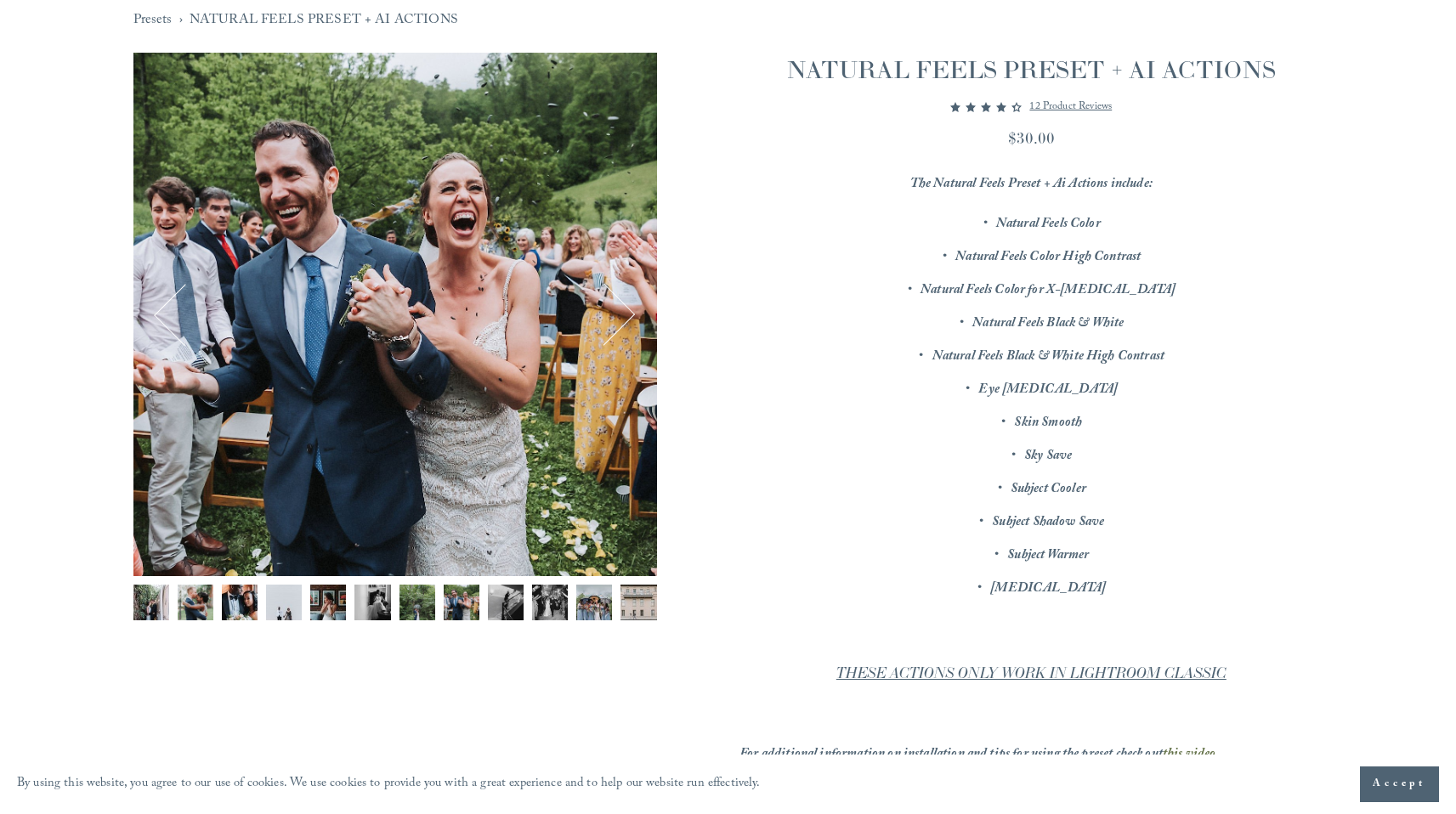
click at [621, 318] on button "Next" at bounding box center [603, 315] width 60 height 60
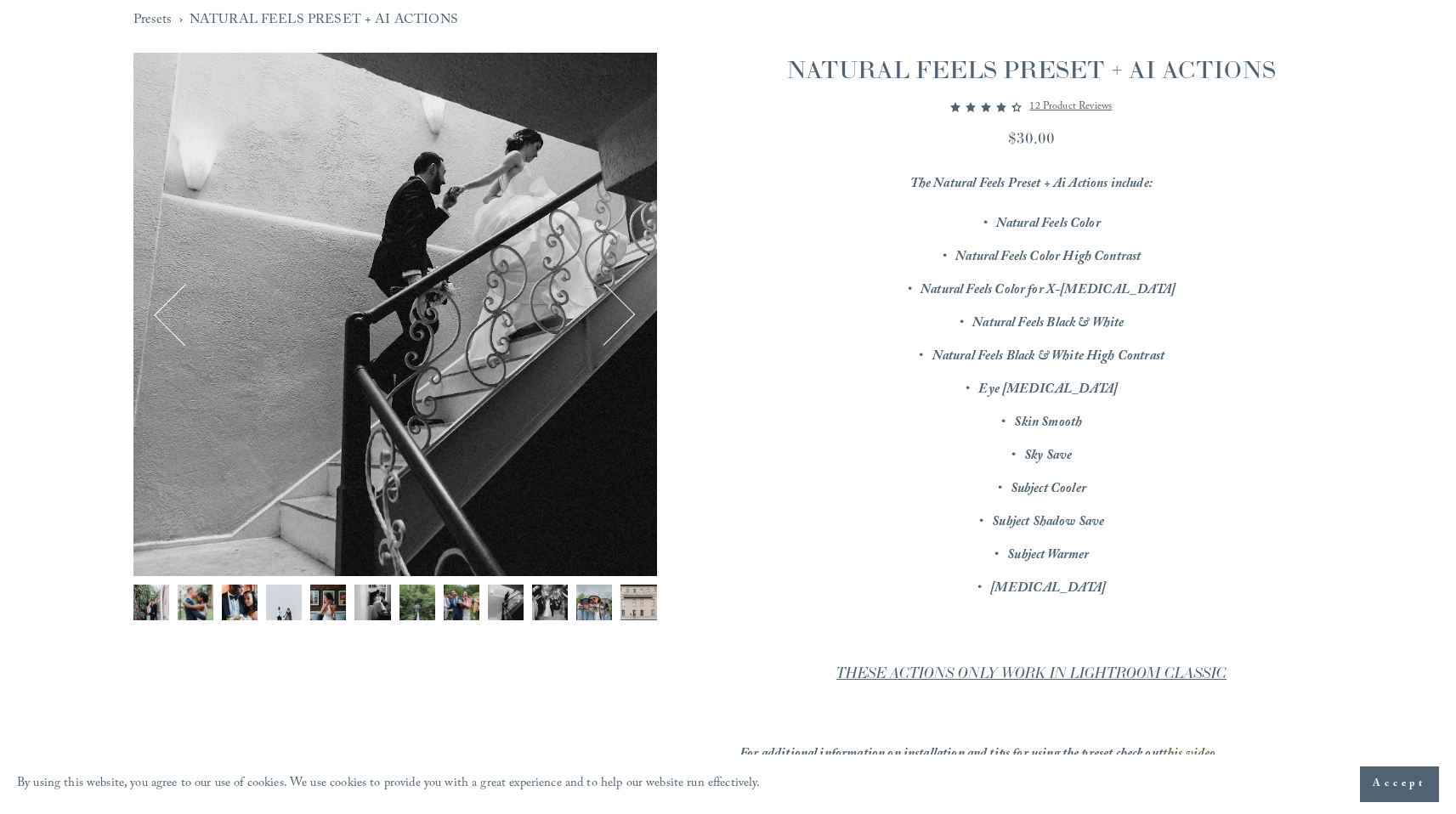
click at [621, 318] on button "Next" at bounding box center [603, 315] width 60 height 60
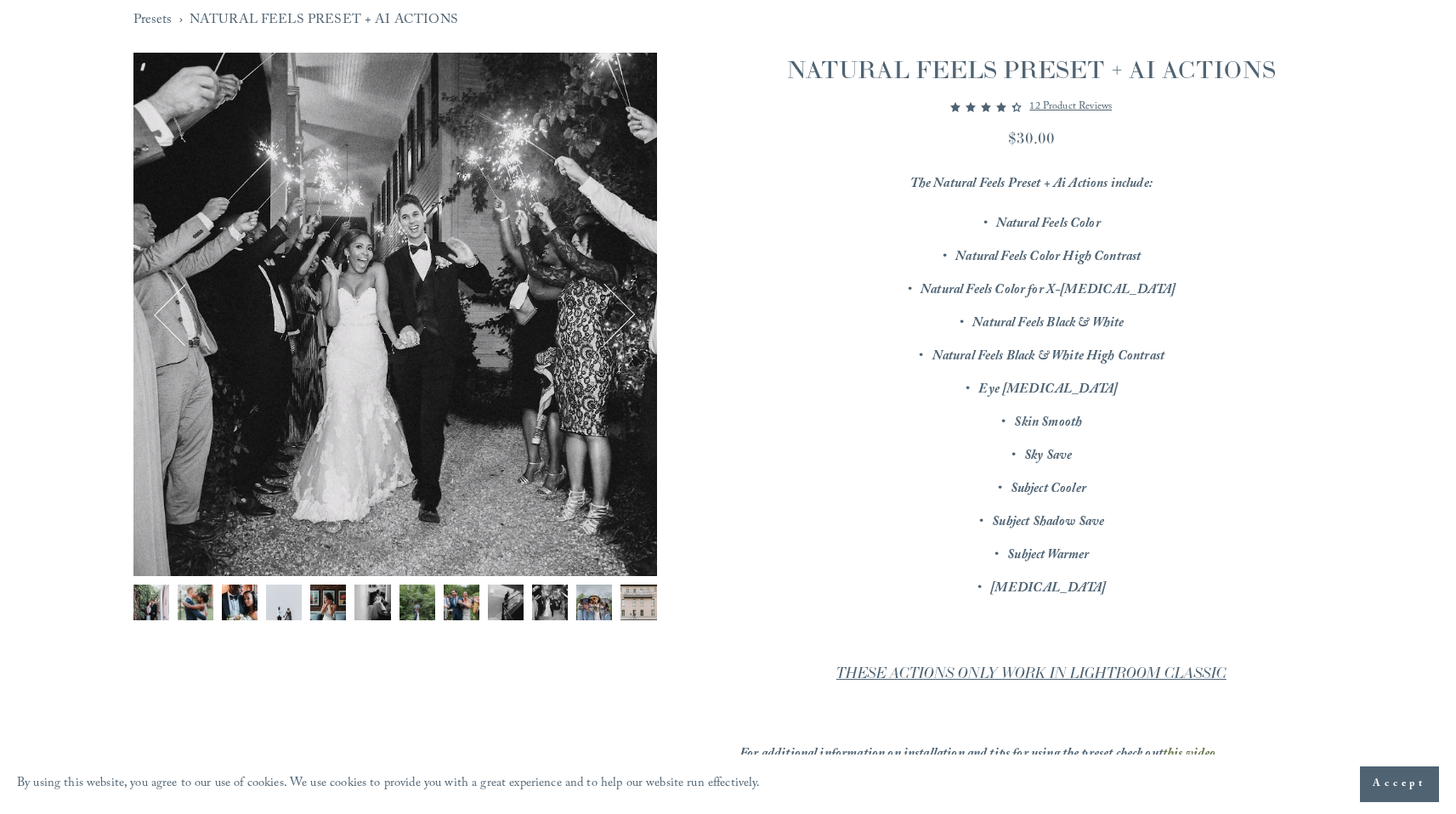
click at [621, 318] on button "Next" at bounding box center [603, 315] width 60 height 60
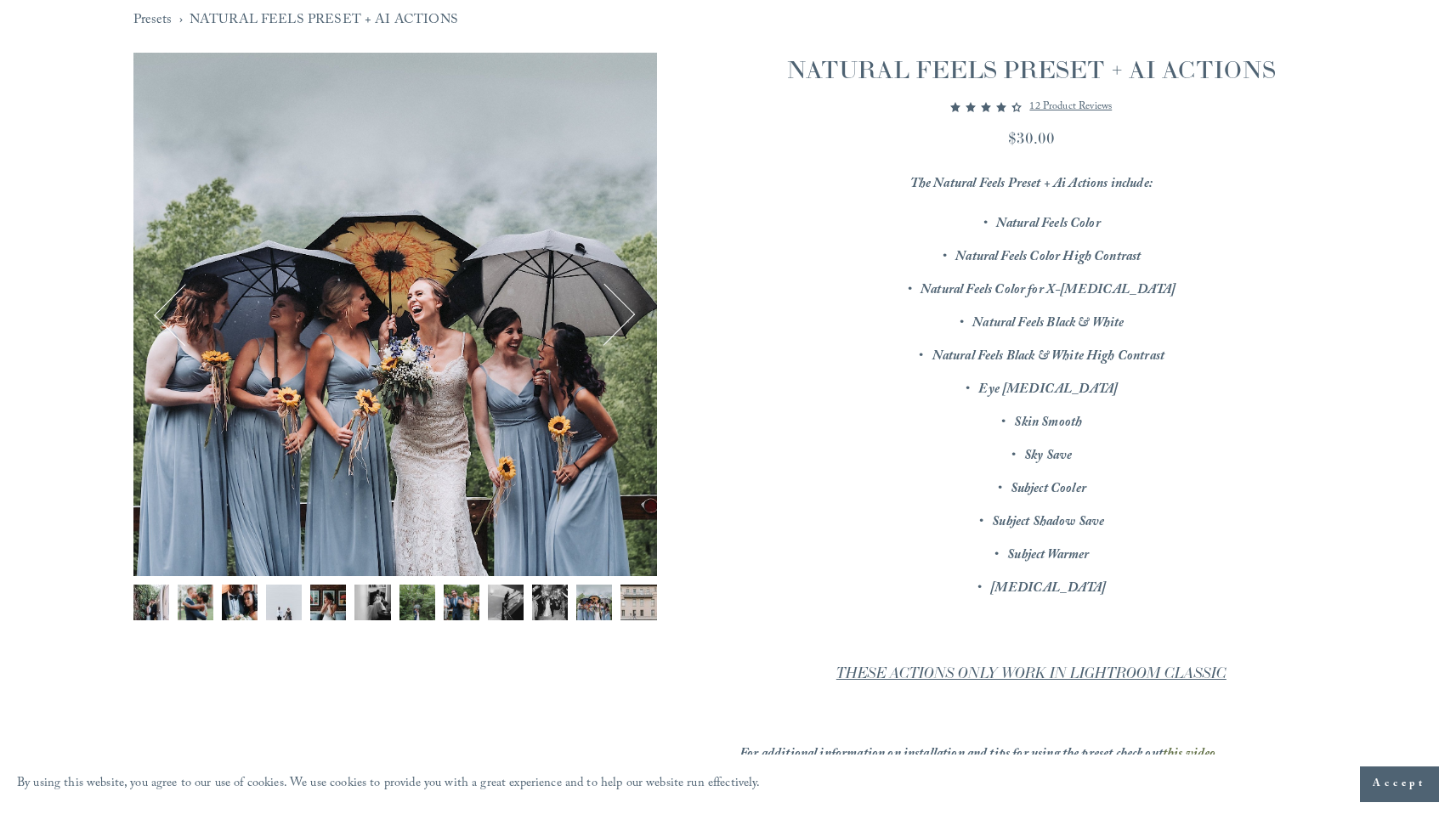
click at [621, 318] on button "Next" at bounding box center [603, 315] width 60 height 60
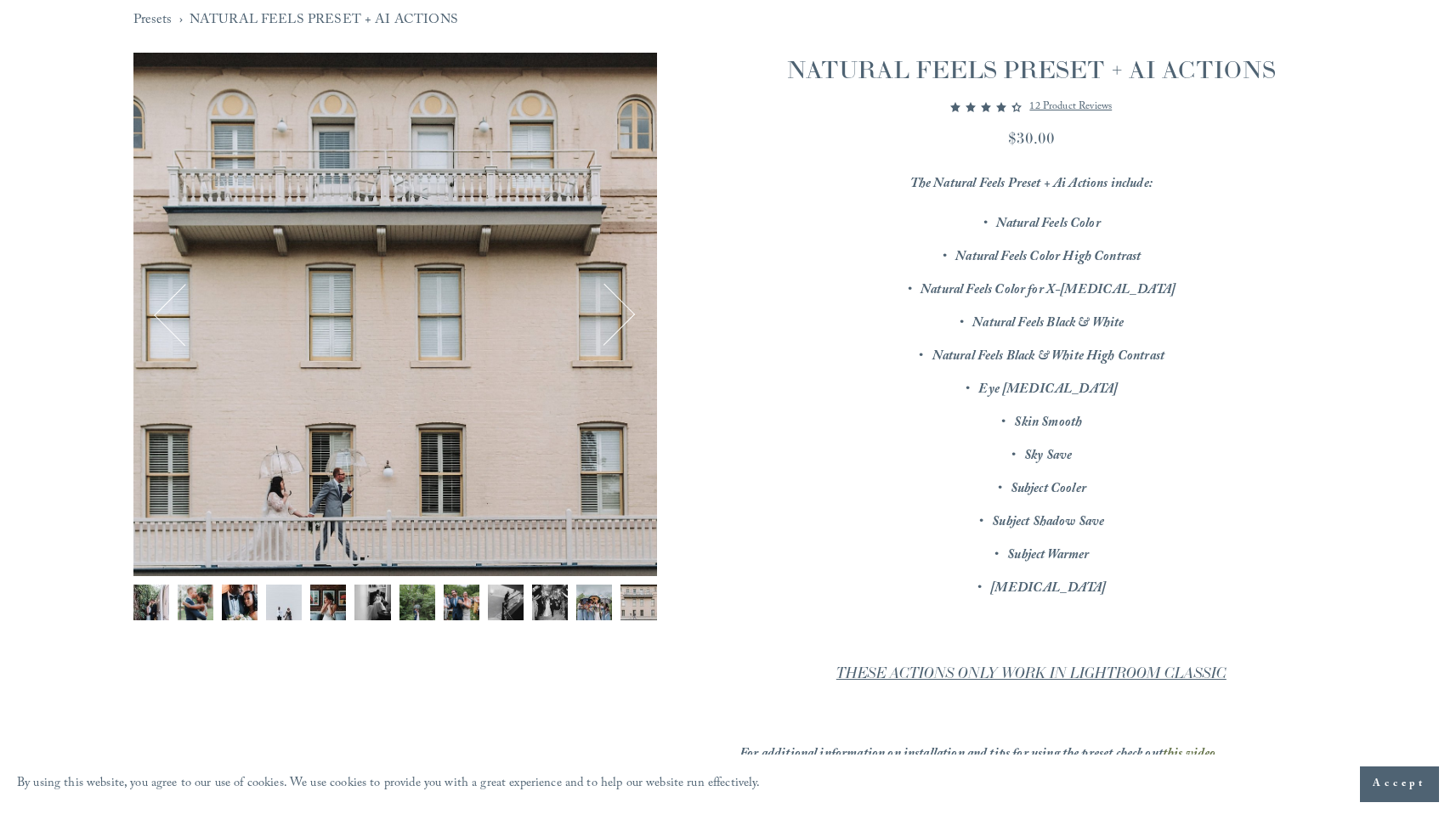
click at [621, 318] on button "Next" at bounding box center [603, 315] width 60 height 60
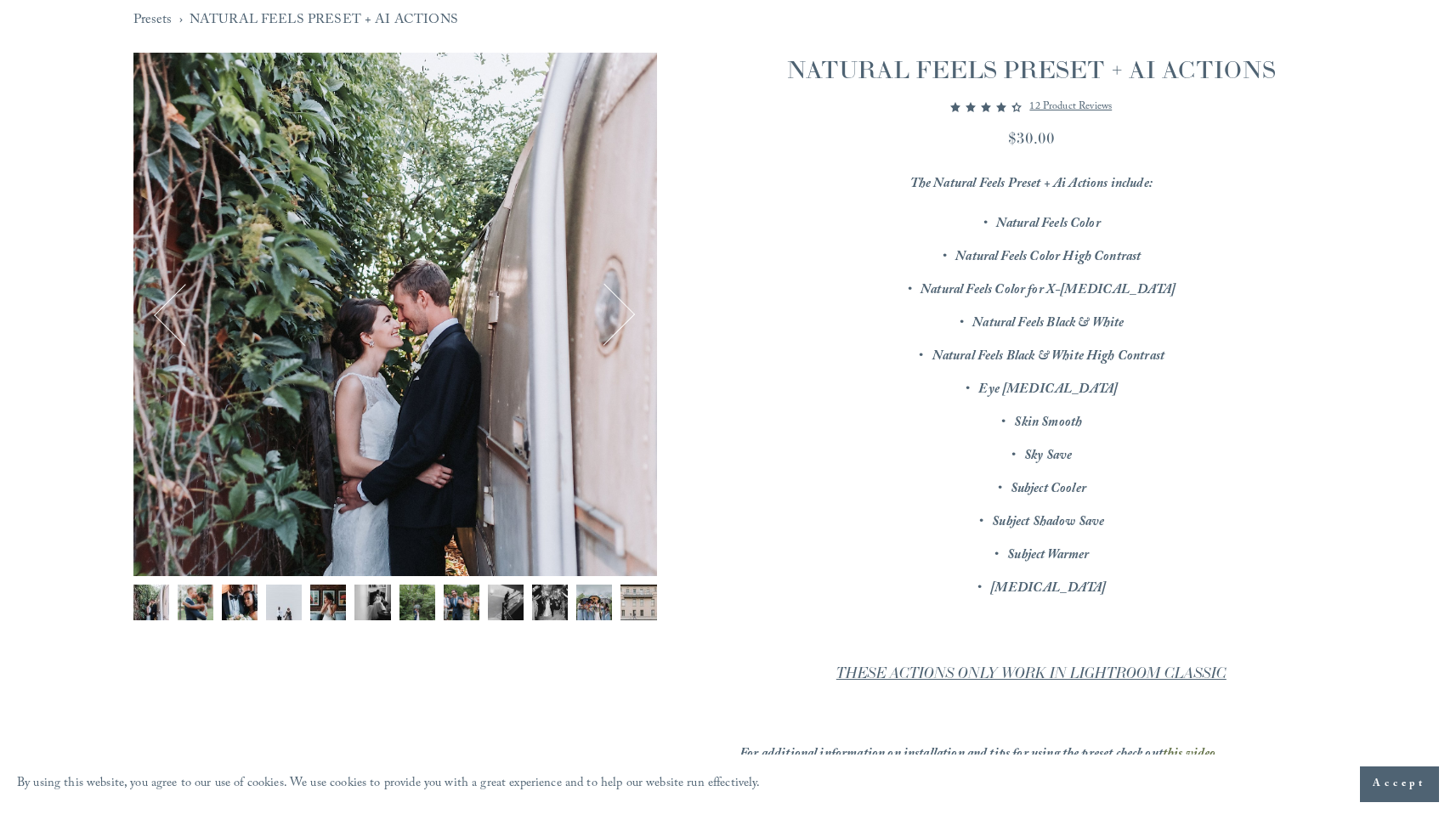
click at [621, 318] on button "Next" at bounding box center [603, 315] width 60 height 60
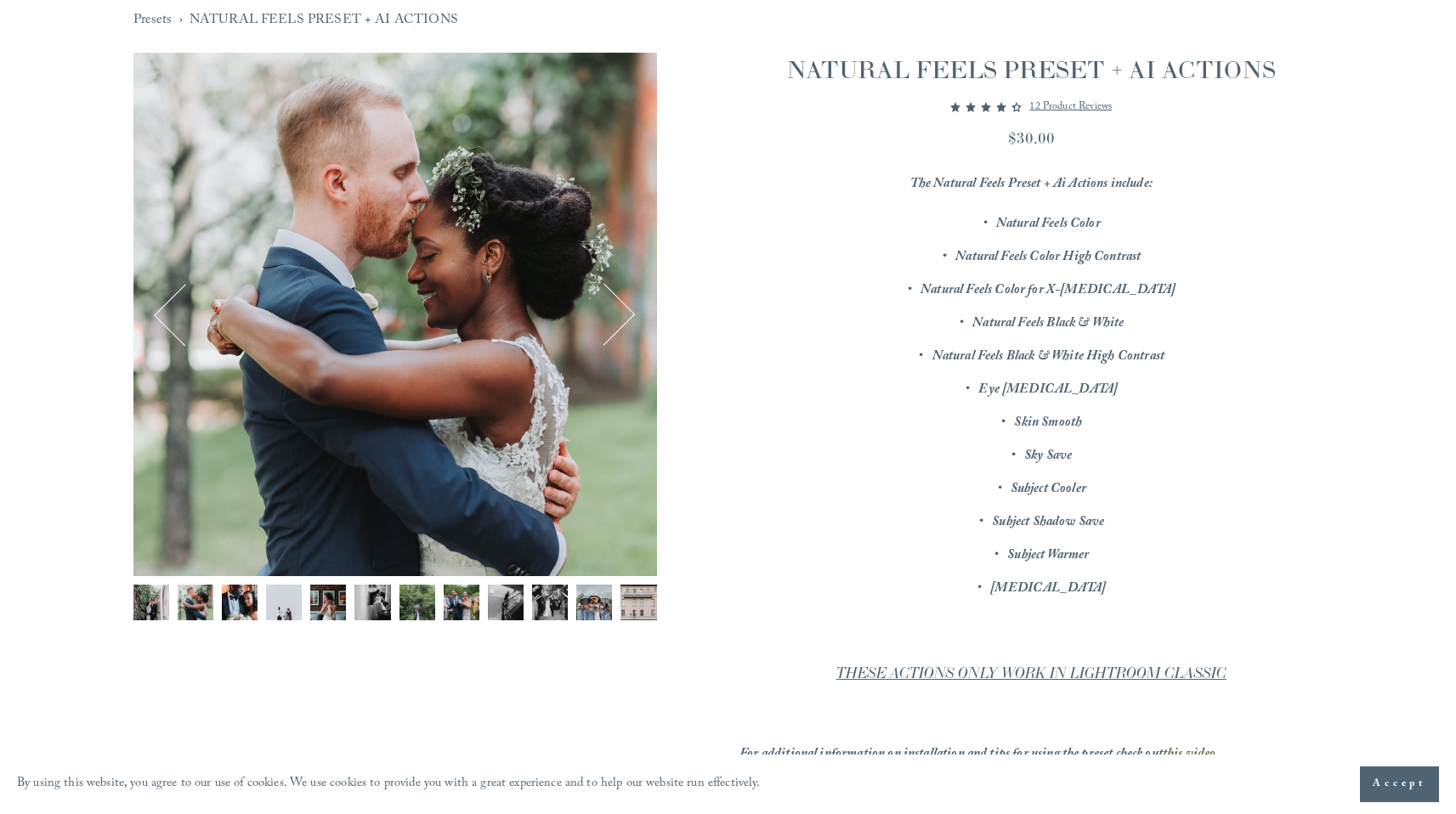
click at [180, 320] on button "Previous" at bounding box center [185, 315] width 60 height 60
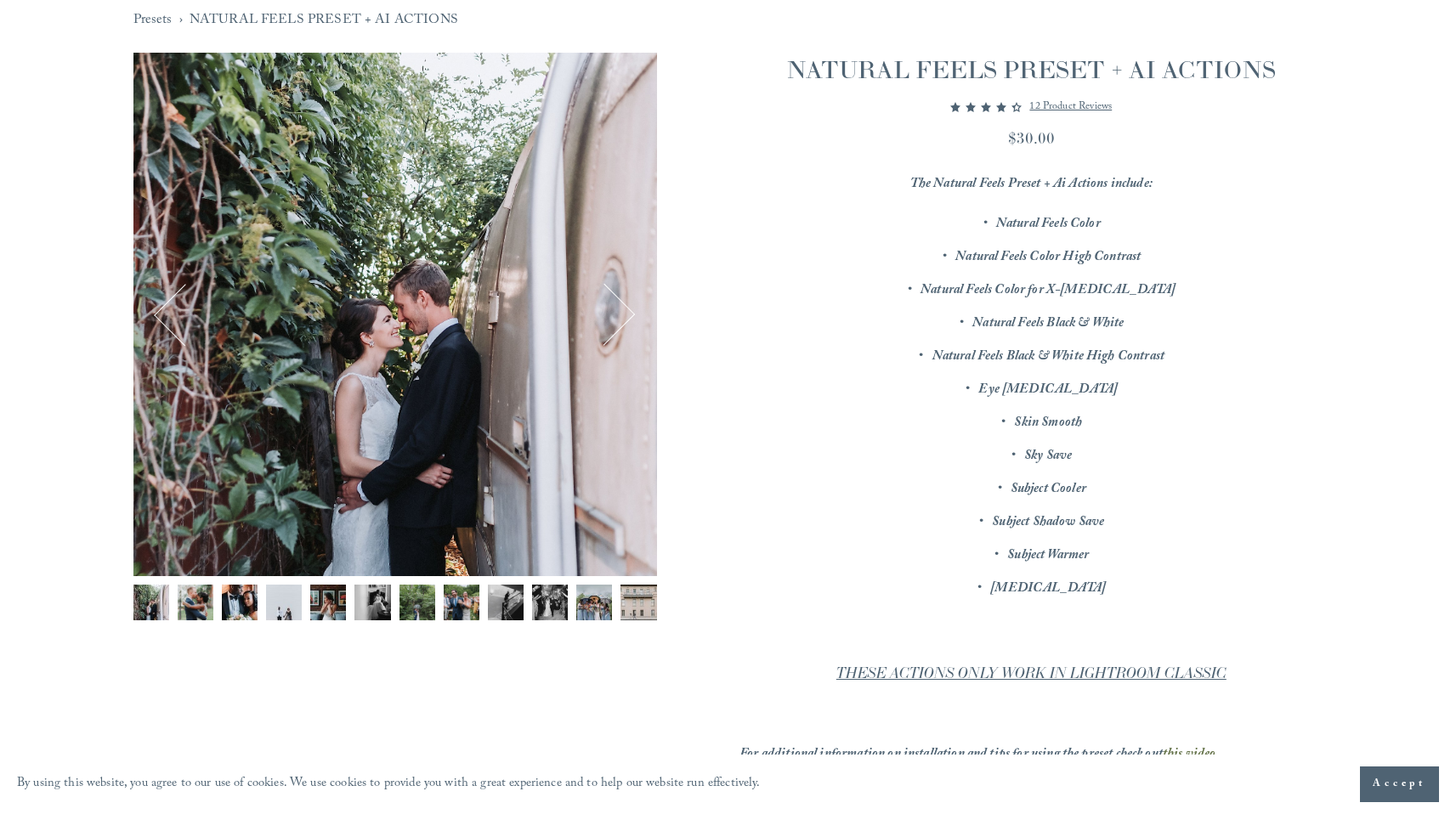
click at [608, 308] on button "Next" at bounding box center [603, 315] width 60 height 60
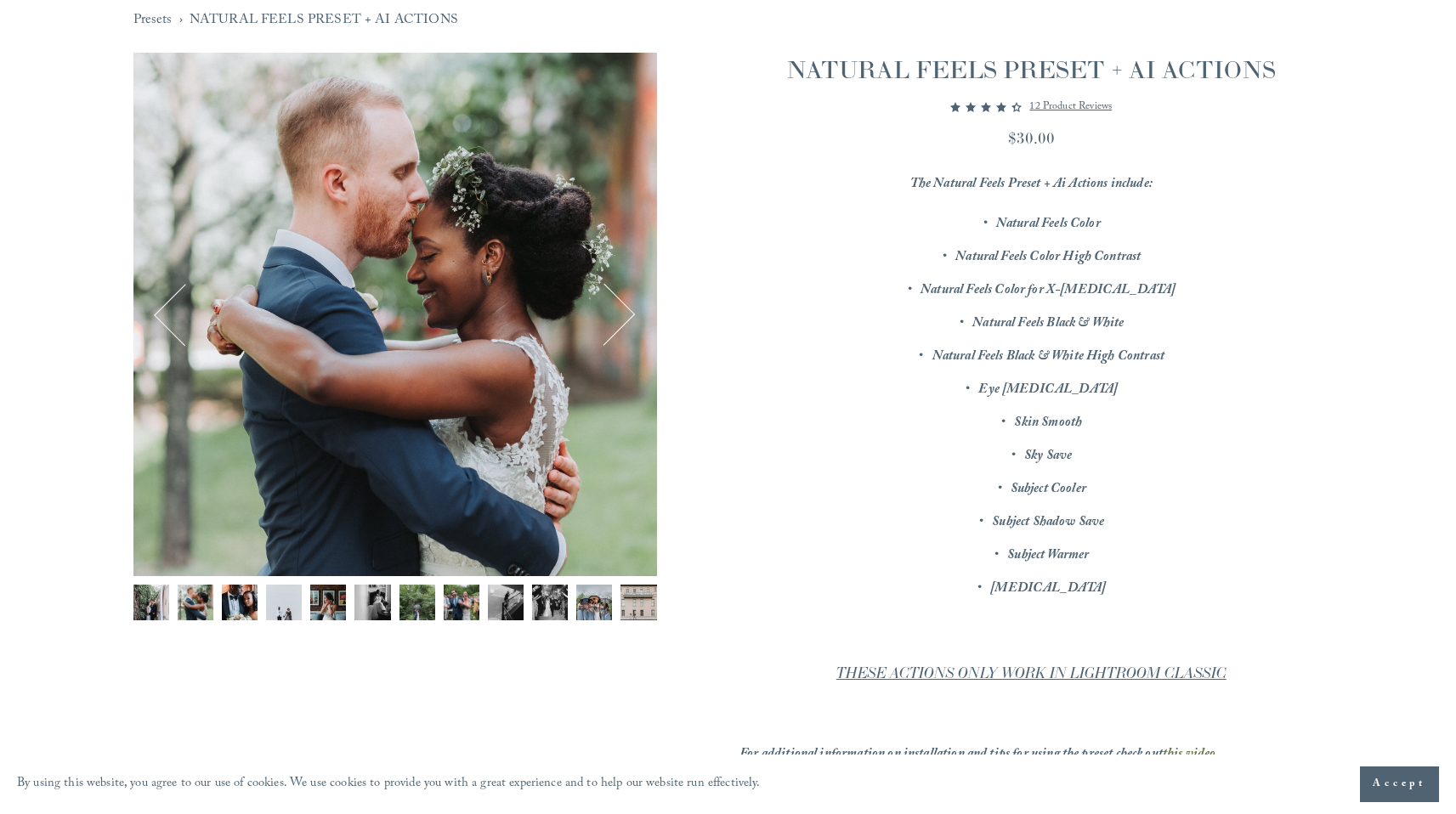
click at [608, 308] on button "Next" at bounding box center [603, 315] width 60 height 60
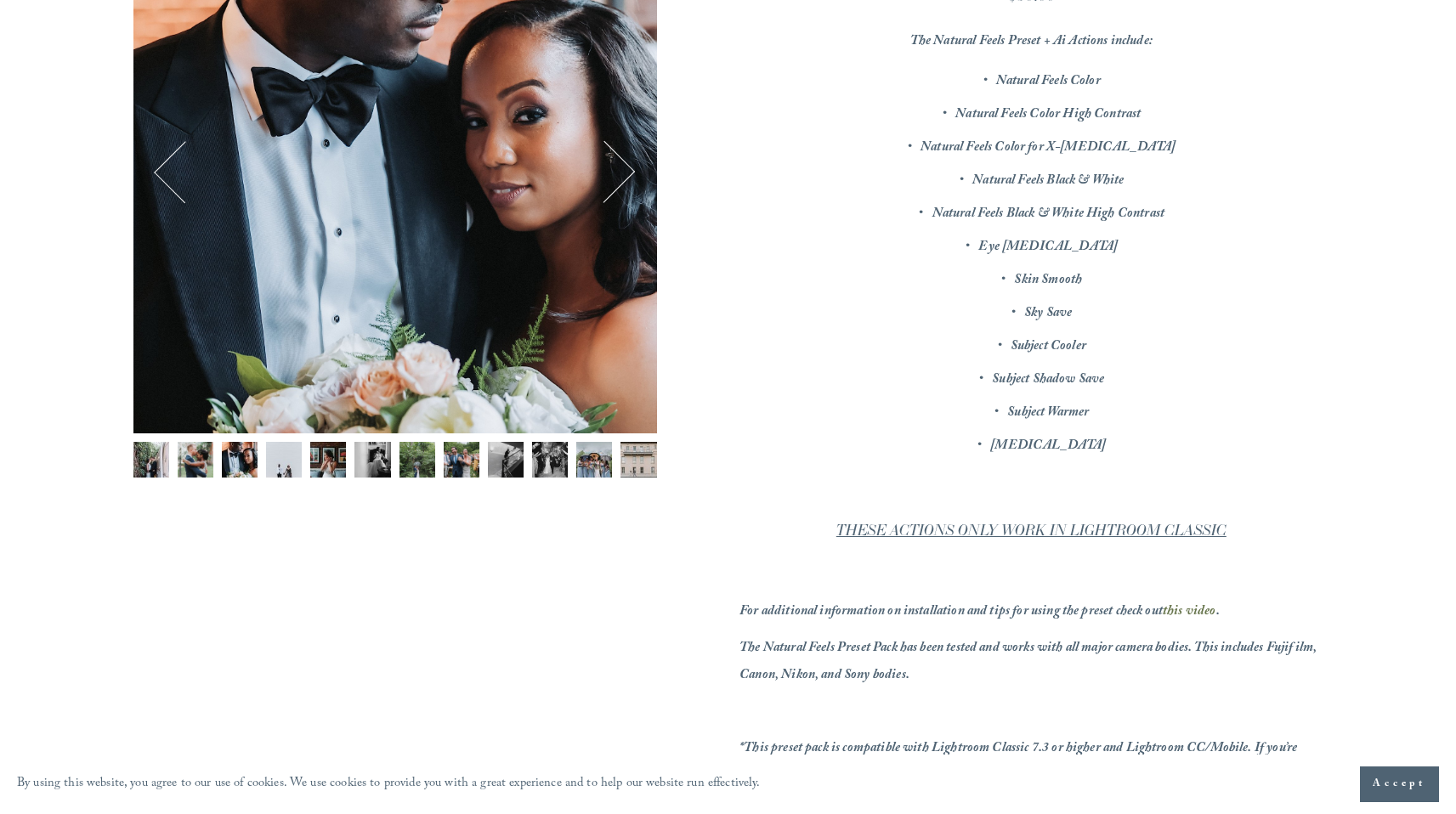
scroll to position [0, 0]
